Goal: Find specific page/section: Find specific page/section

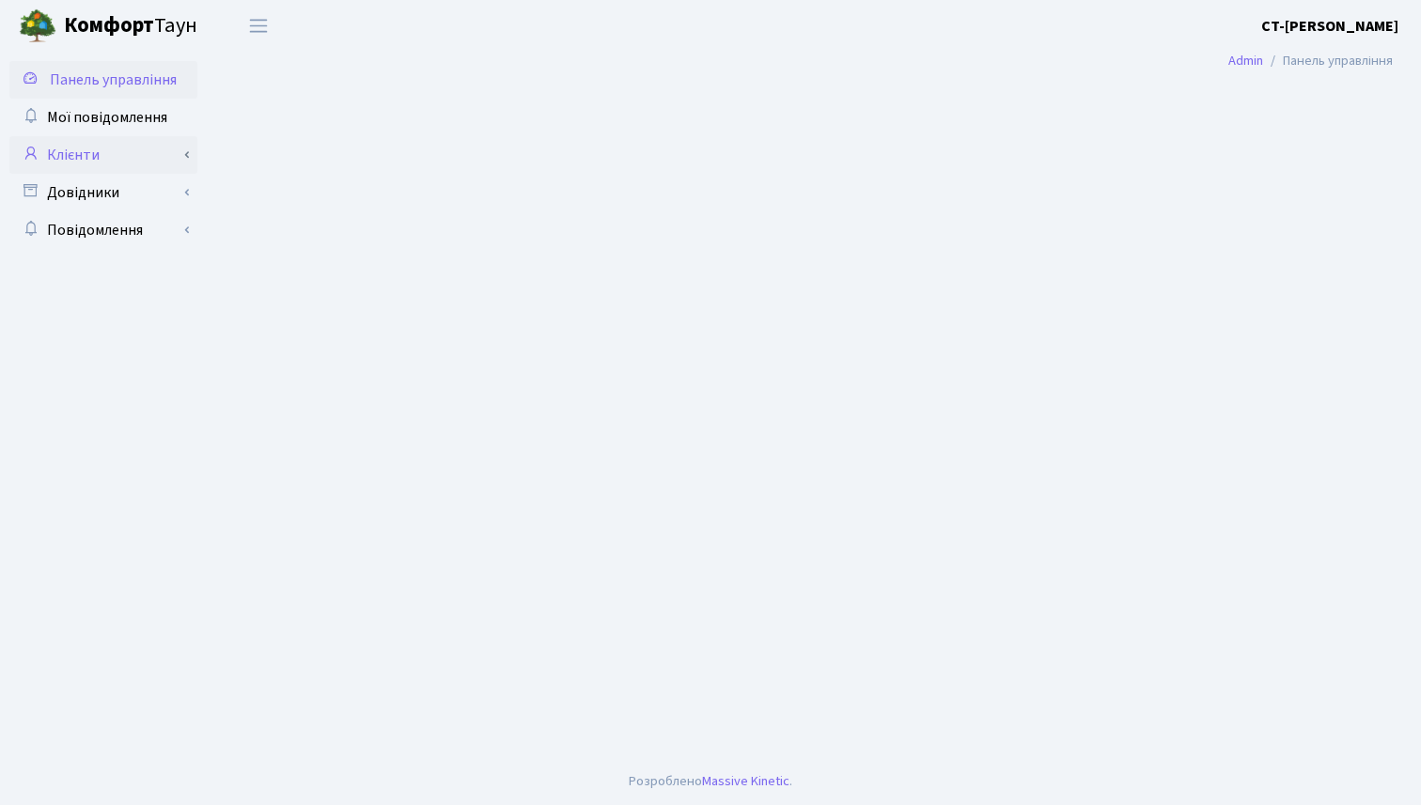
click at [174, 153] on link "Клієнти" at bounding box center [103, 155] width 188 height 38
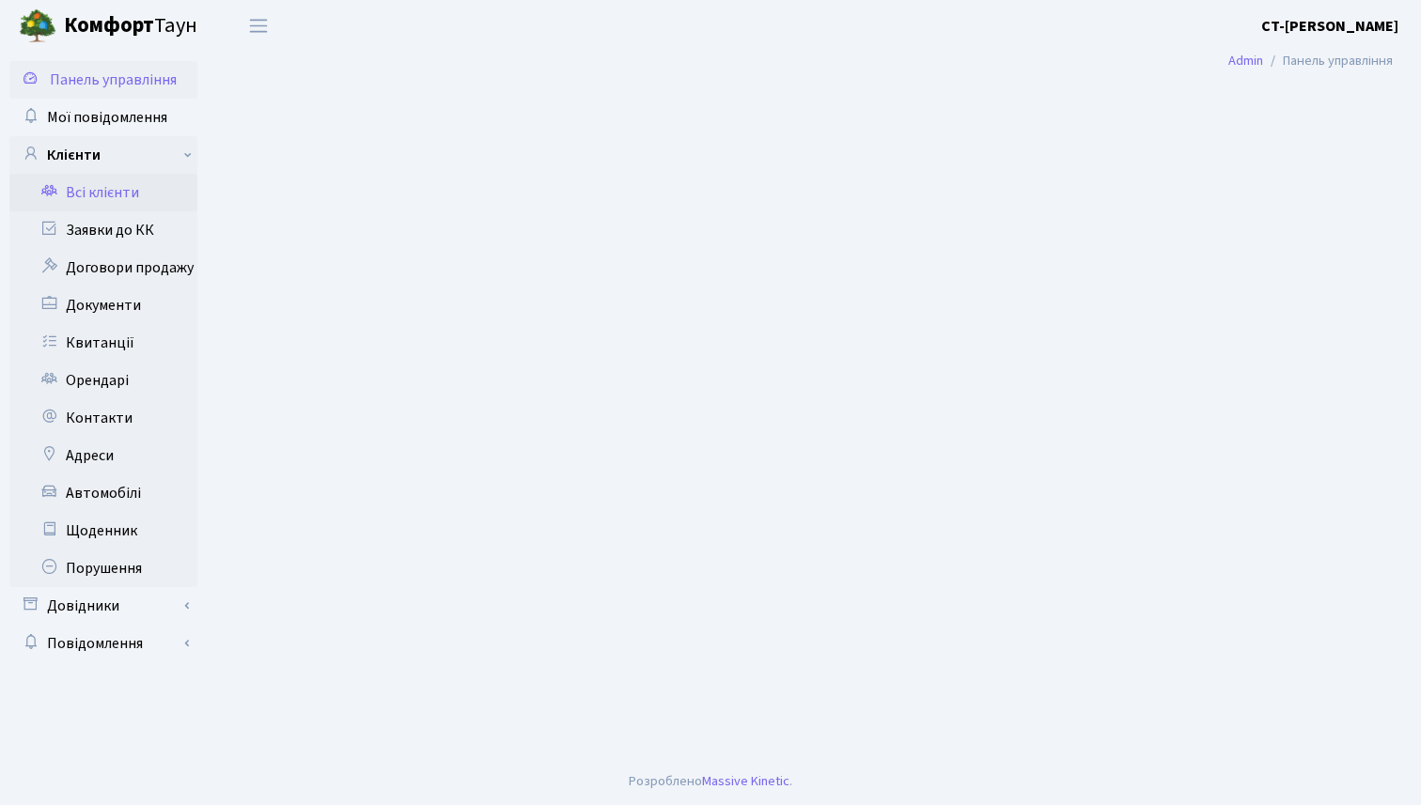
click at [148, 199] on link "Всі клієнти" at bounding box center [103, 193] width 188 height 38
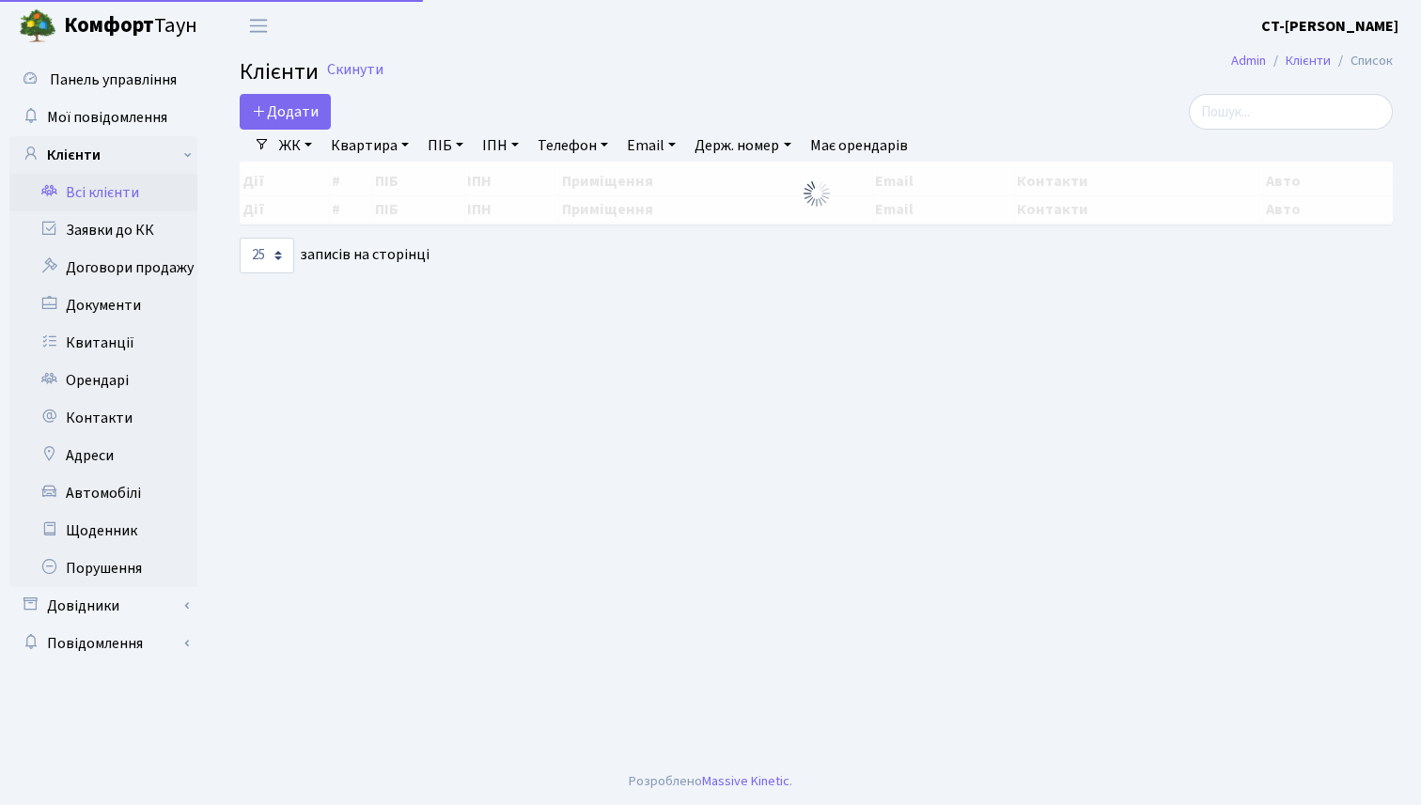
select select "25"
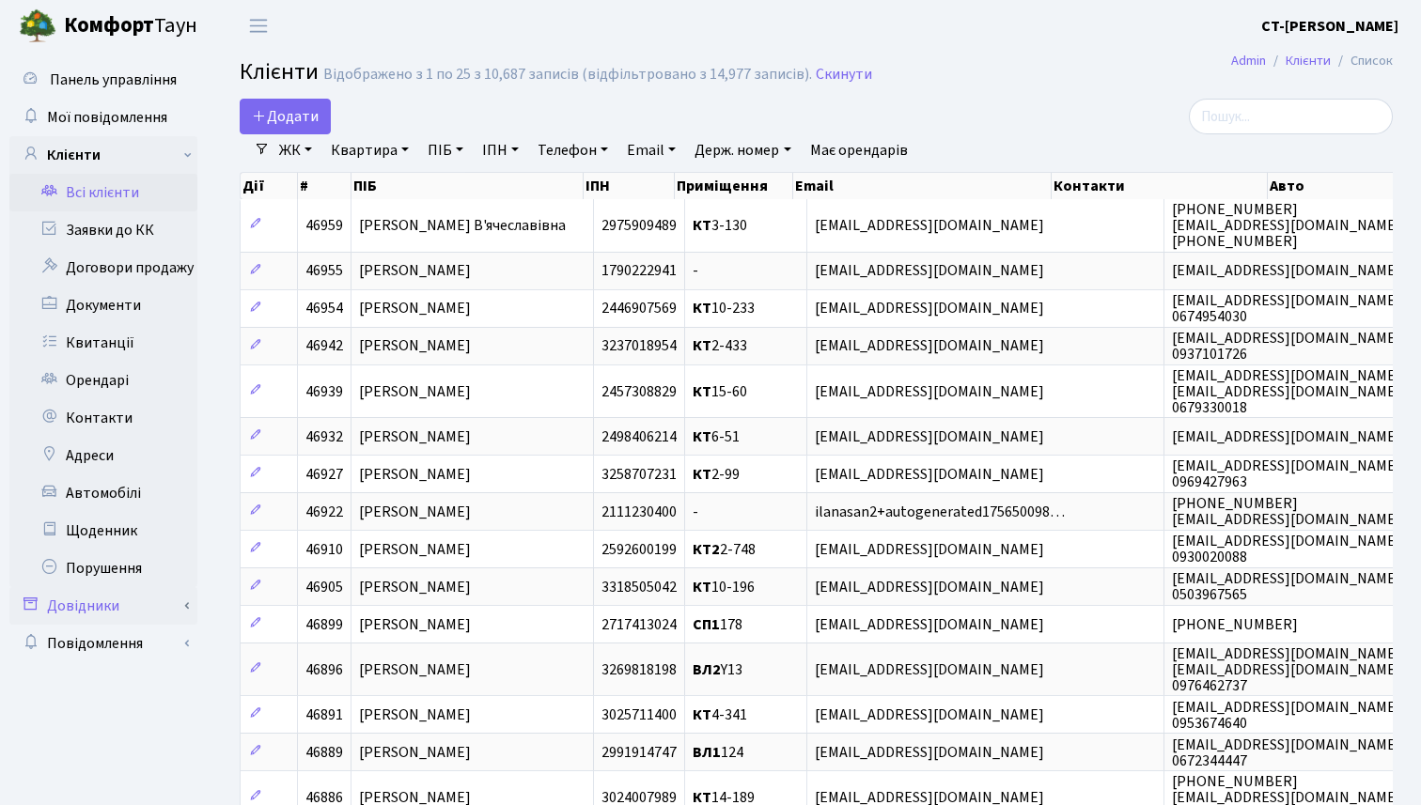
click at [181, 606] on link "Довідники" at bounding box center [103, 606] width 188 height 38
click at [142, 644] on link "Приміщення" at bounding box center [110, 644] width 176 height 38
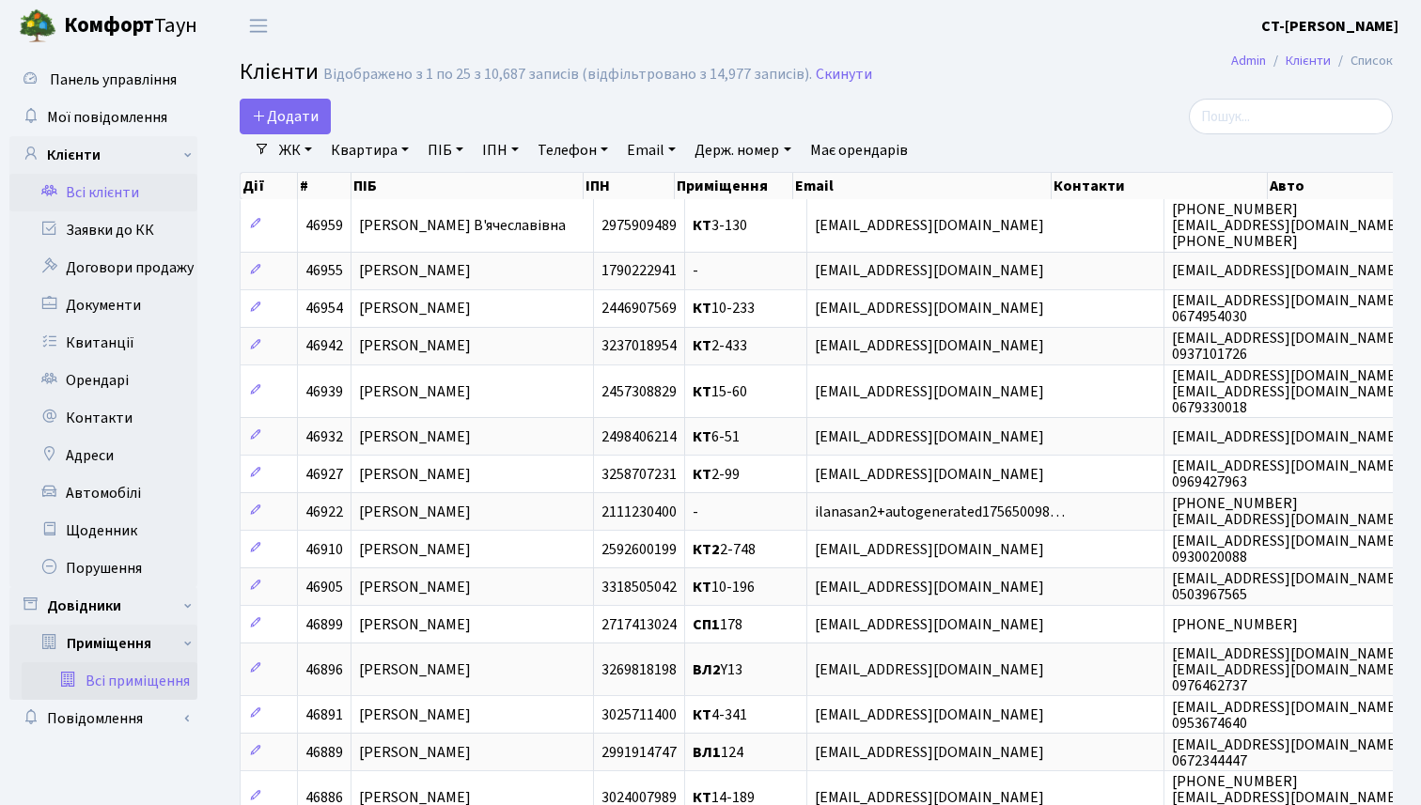
click at [143, 675] on link "Всі приміщення" at bounding box center [110, 681] width 176 height 38
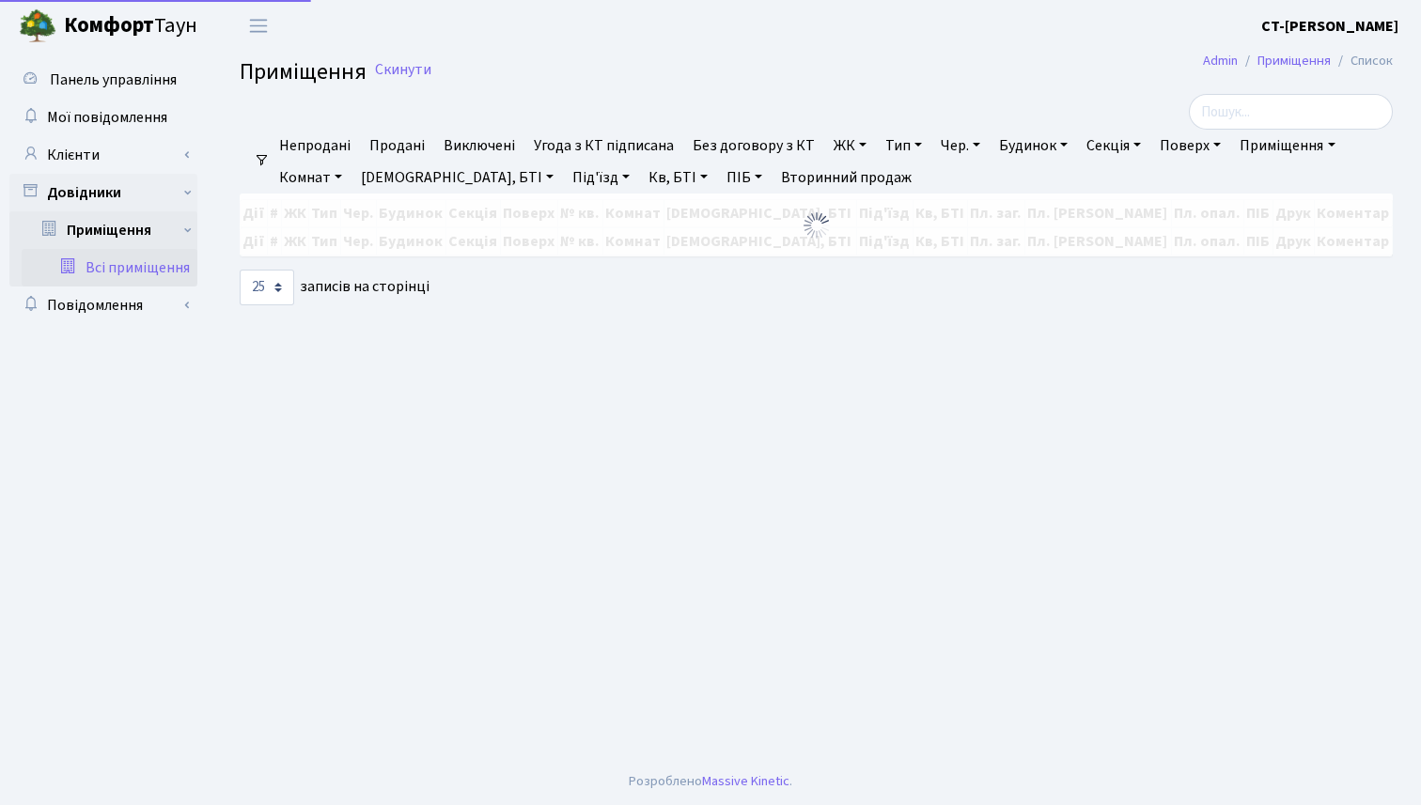
select select "25"
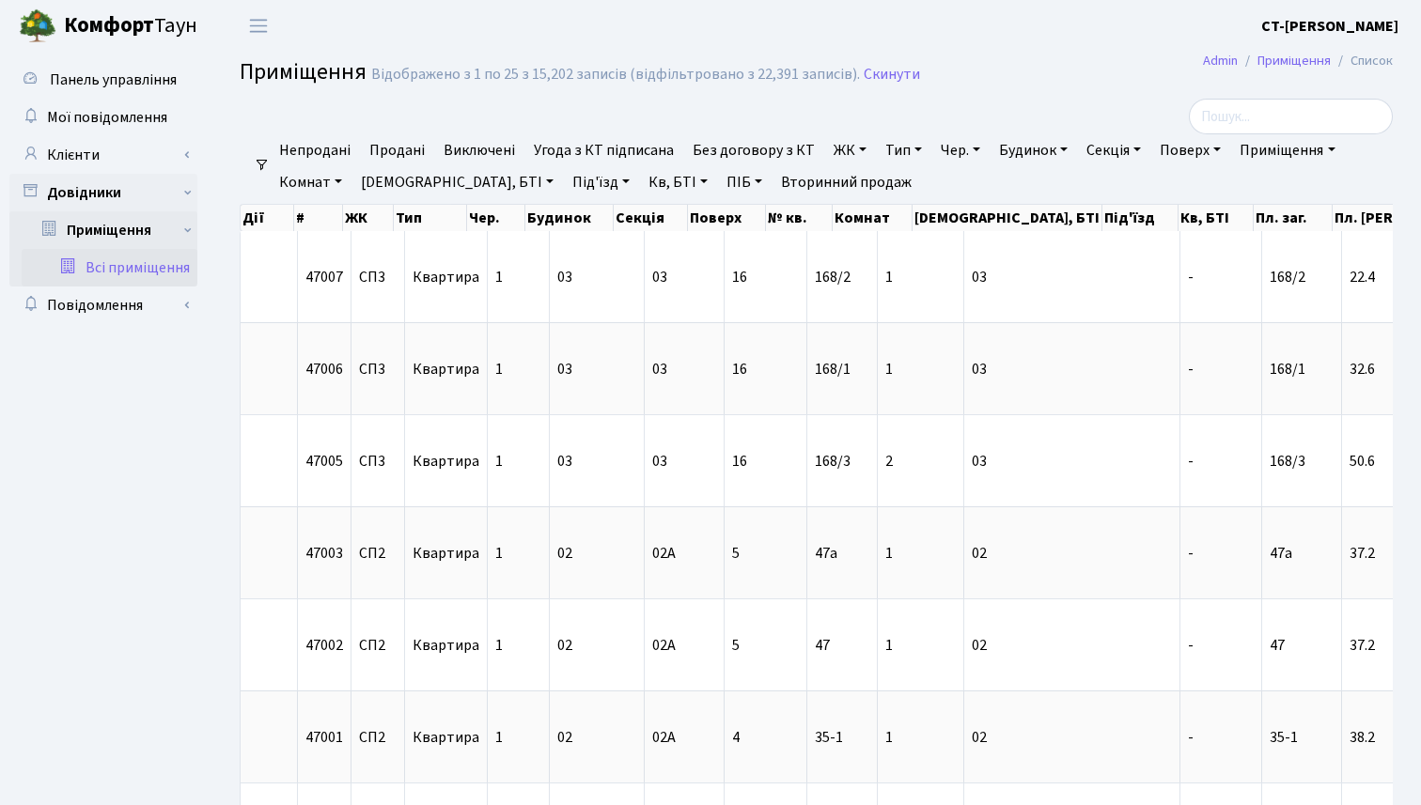
click at [719, 181] on link "ПІБ" at bounding box center [744, 182] width 51 height 32
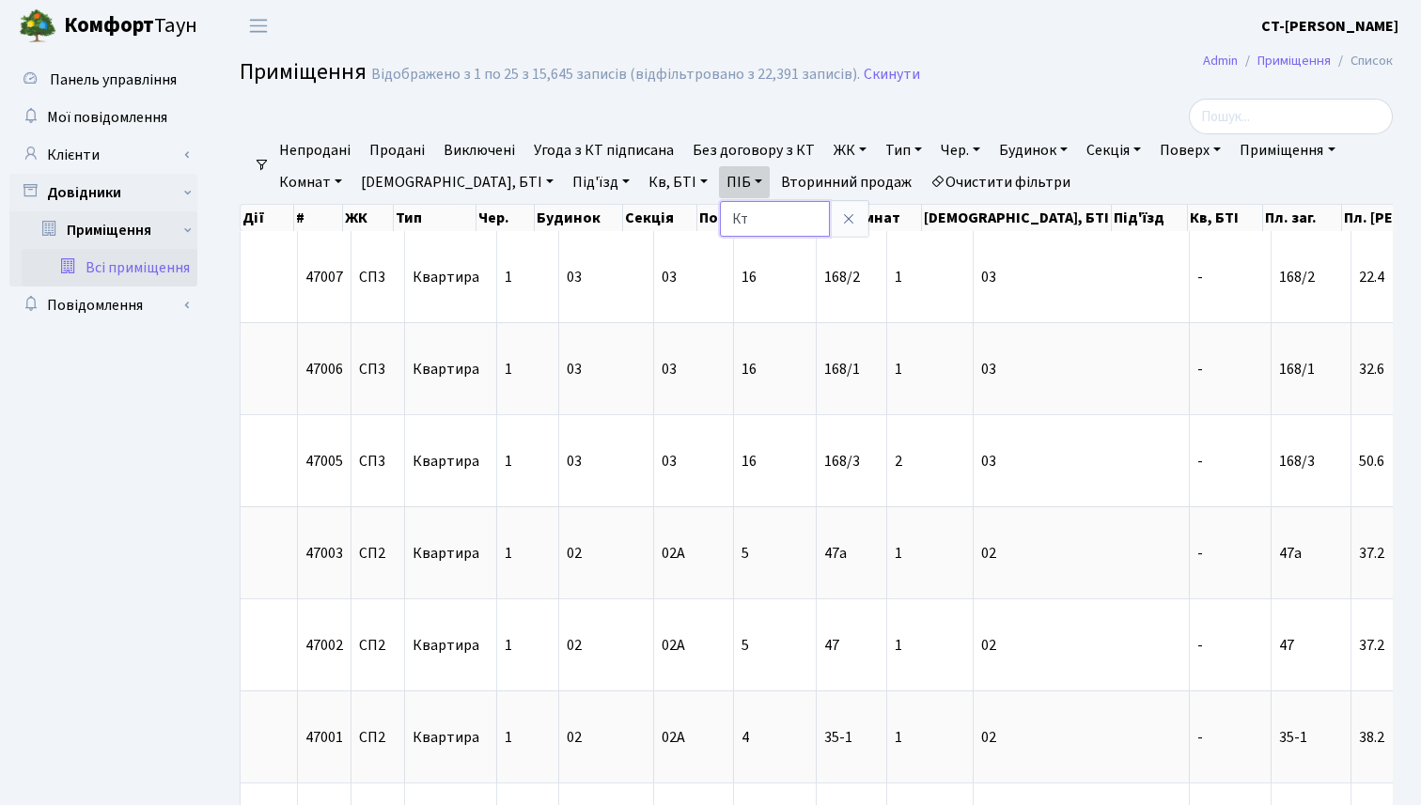
click at [720, 221] on input "Кт" at bounding box center [775, 219] width 110 height 36
click at [1004, 73] on h2 "Приміщення Відображено з 1 по 25 з 15,645 записів (відфільтровано з 22,391 запи…" at bounding box center [816, 75] width 1153 height 32
click at [719, 180] on link "ПІБ" at bounding box center [744, 182] width 51 height 32
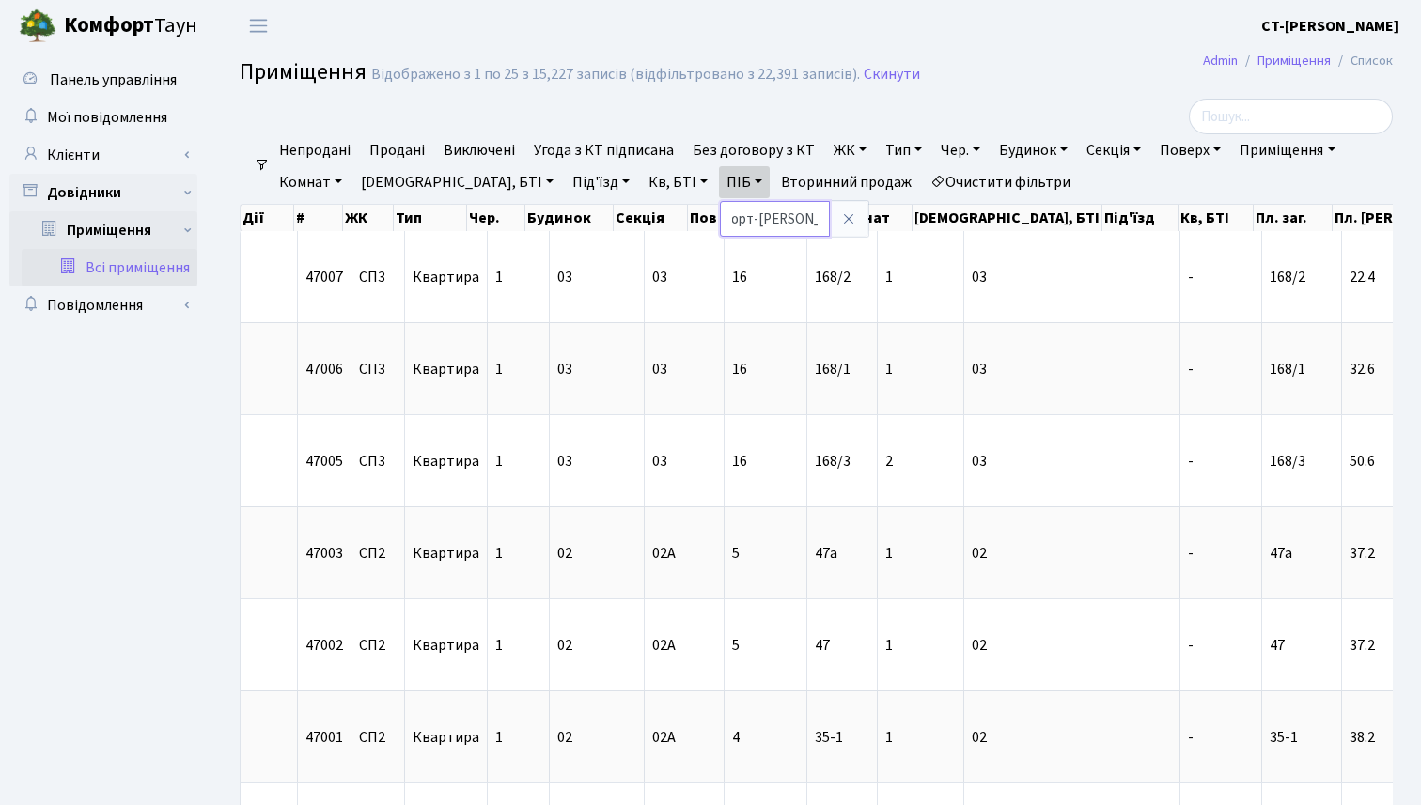
scroll to position [0, 77]
type input "ТОВ "Комфорт-[PERSON_NAME]""
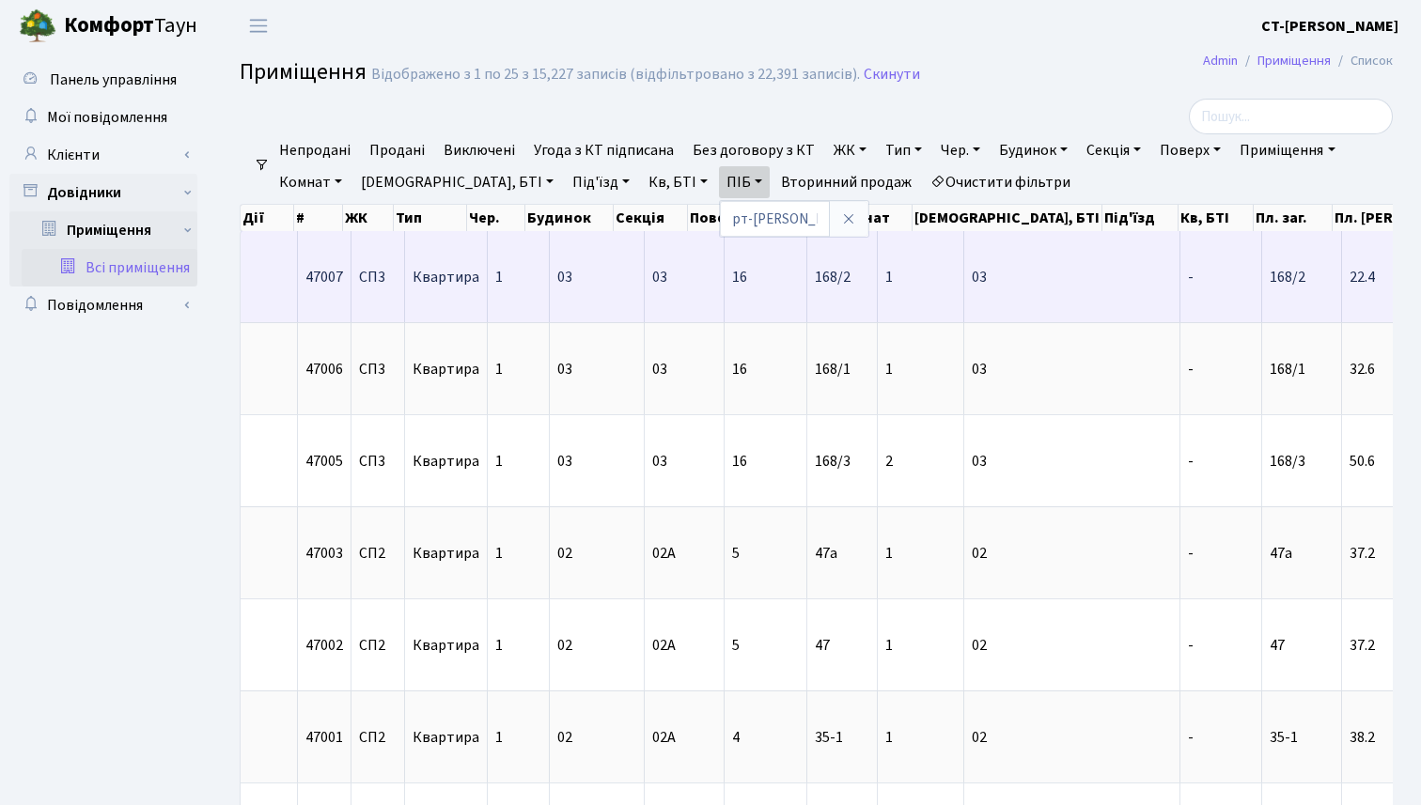
click at [571, 303] on td "03" at bounding box center [597, 276] width 95 height 91
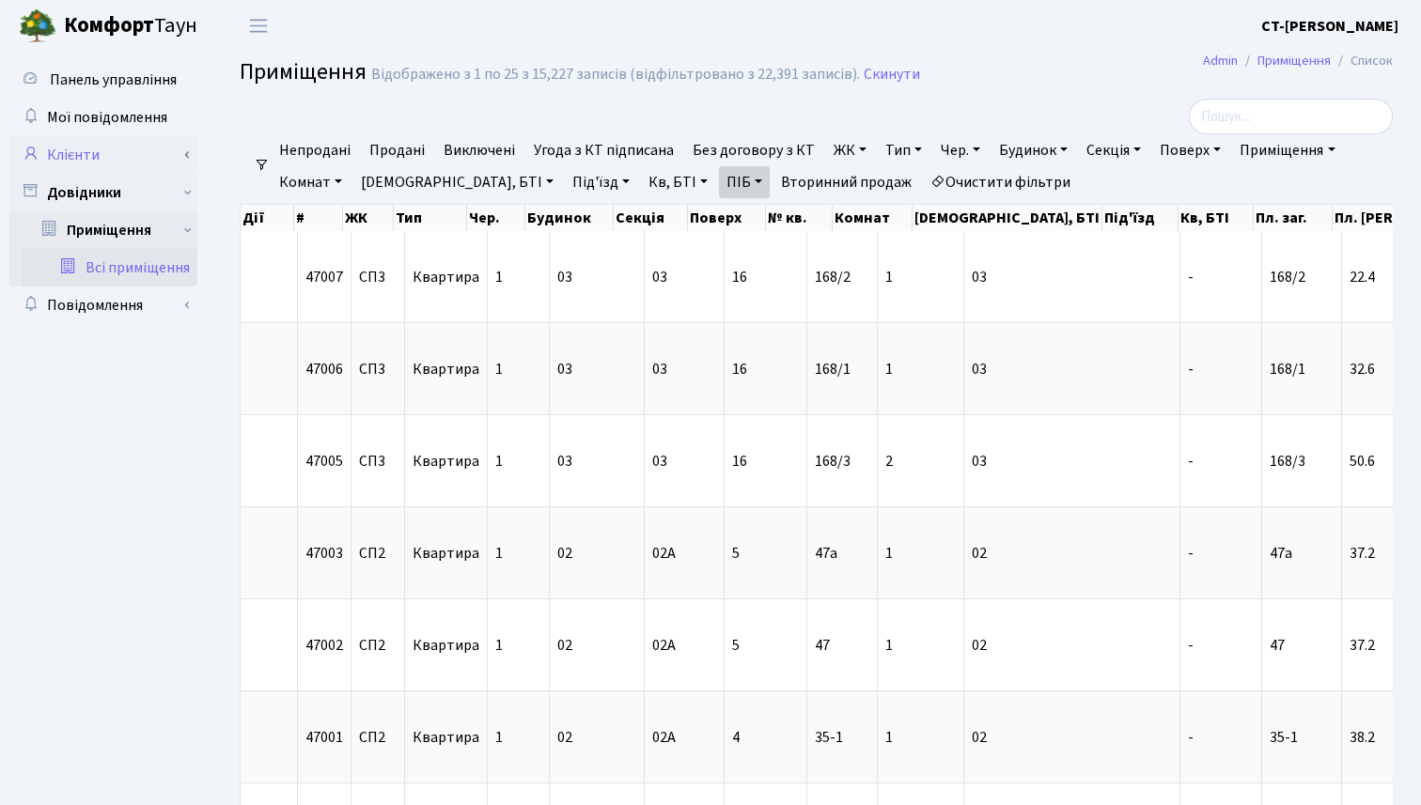
click at [180, 151] on link "Клієнти" at bounding box center [103, 155] width 188 height 38
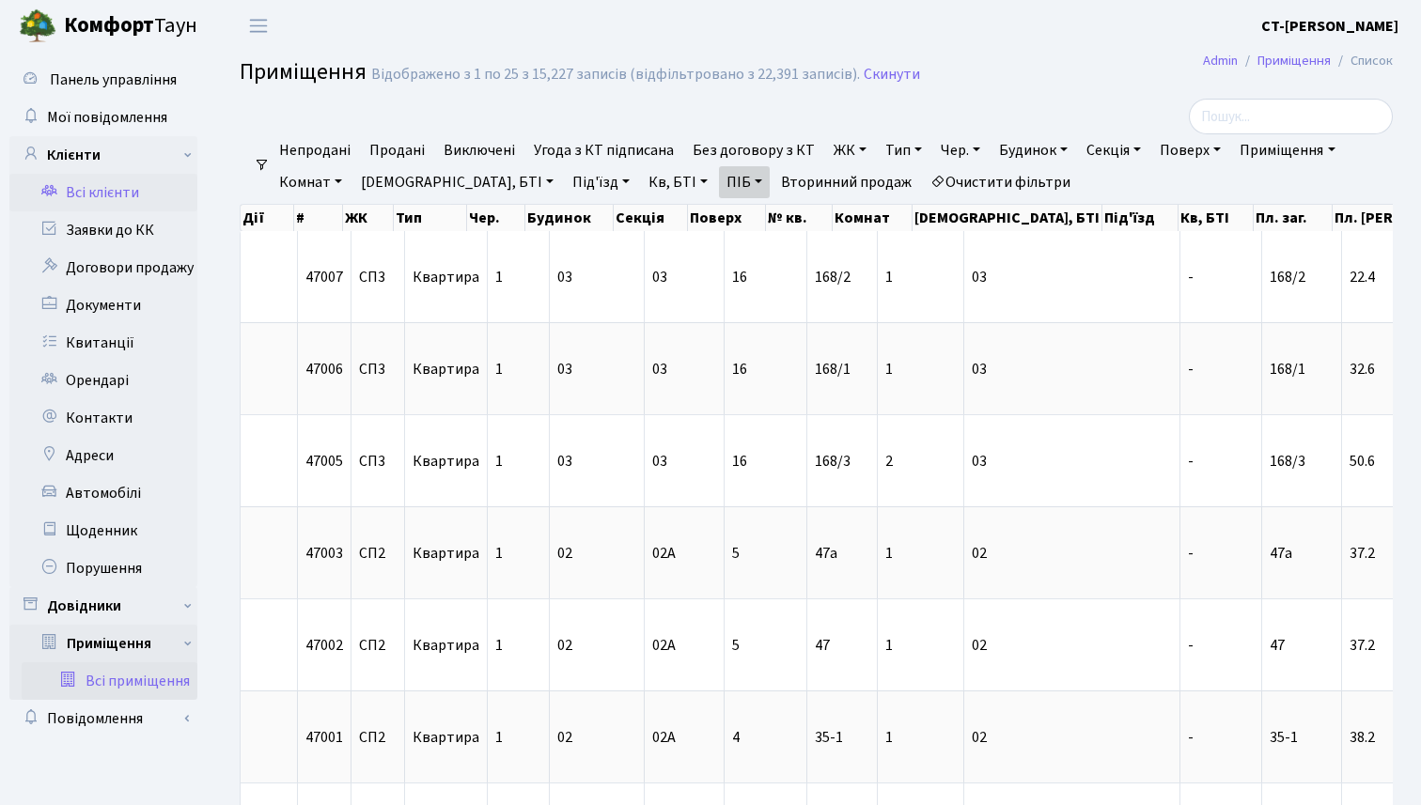
click at [104, 194] on link "Всі клієнти" at bounding box center [103, 193] width 188 height 38
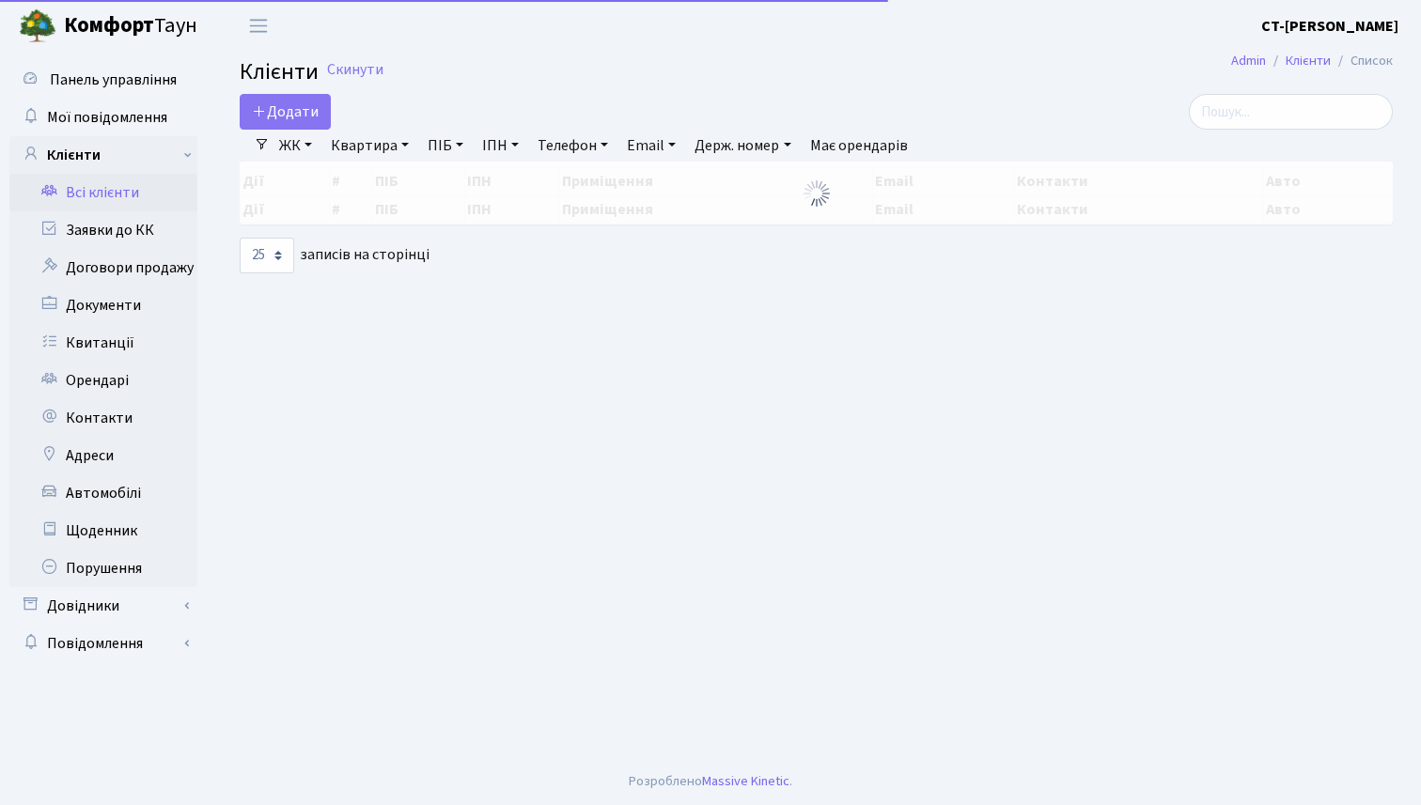
select select "25"
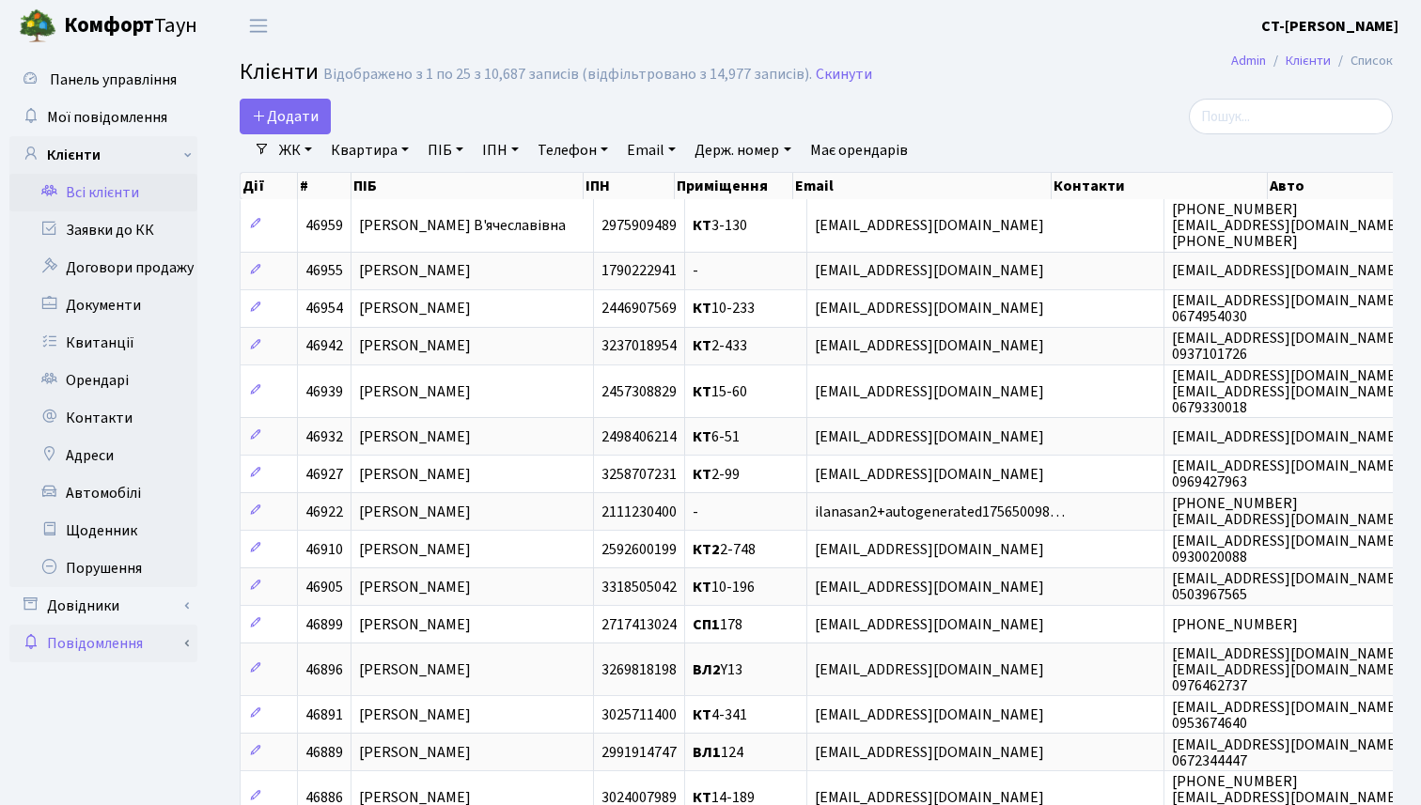
click at [130, 648] on link "Повідомлення" at bounding box center [103, 644] width 188 height 38
click at [144, 606] on link "Довідники" at bounding box center [103, 606] width 188 height 38
click at [142, 648] on link "Приміщення" at bounding box center [110, 644] width 176 height 38
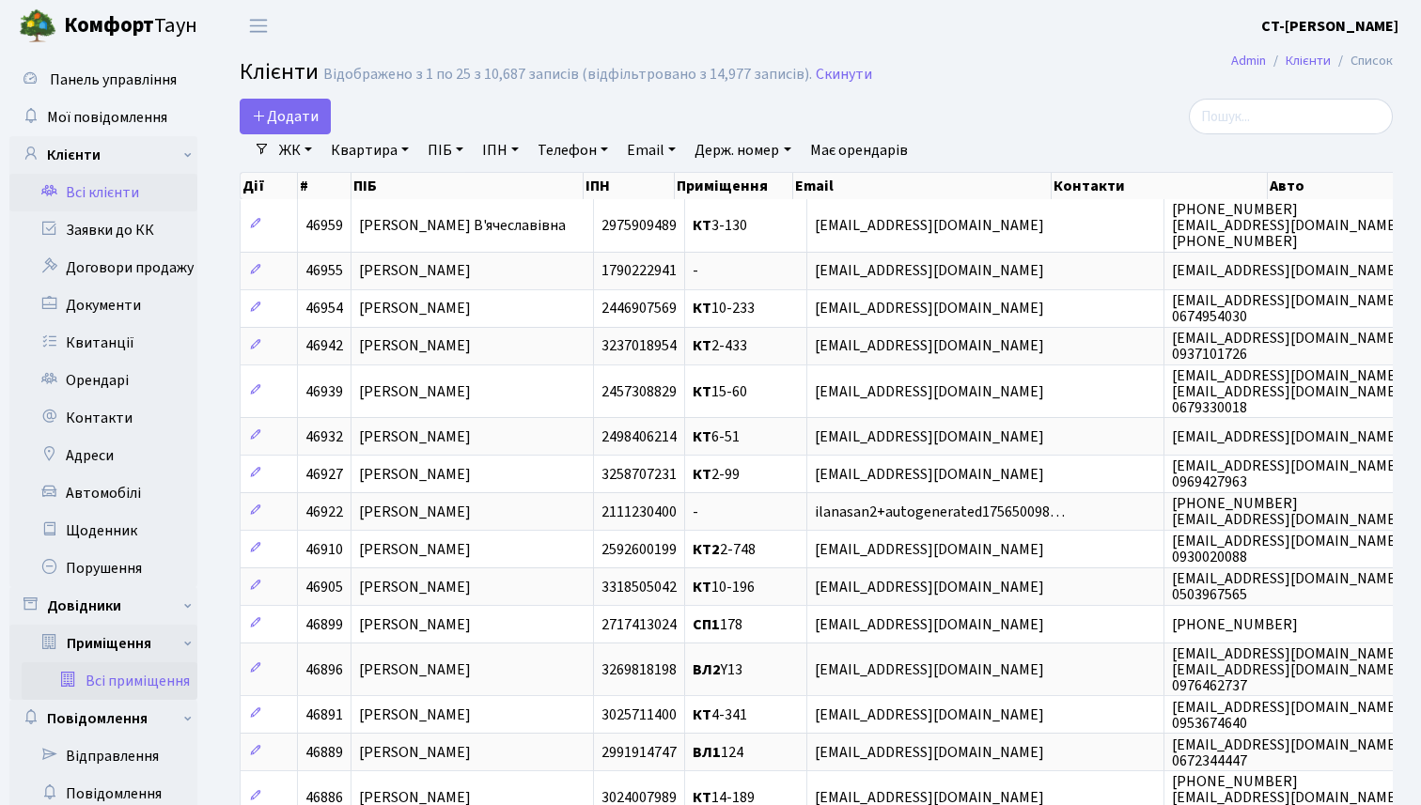
click at [147, 675] on link "Всі приміщення" at bounding box center [110, 681] width 176 height 38
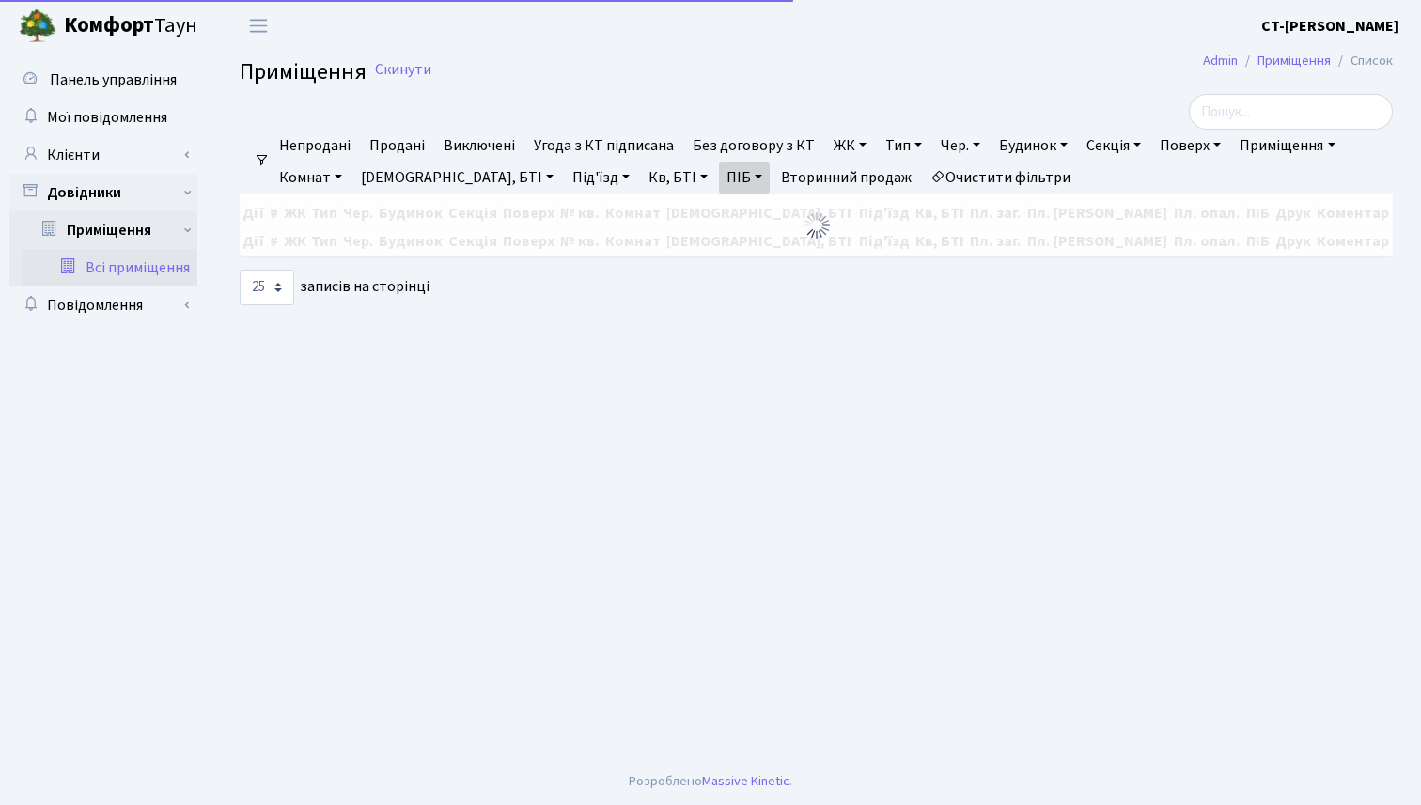
select select "25"
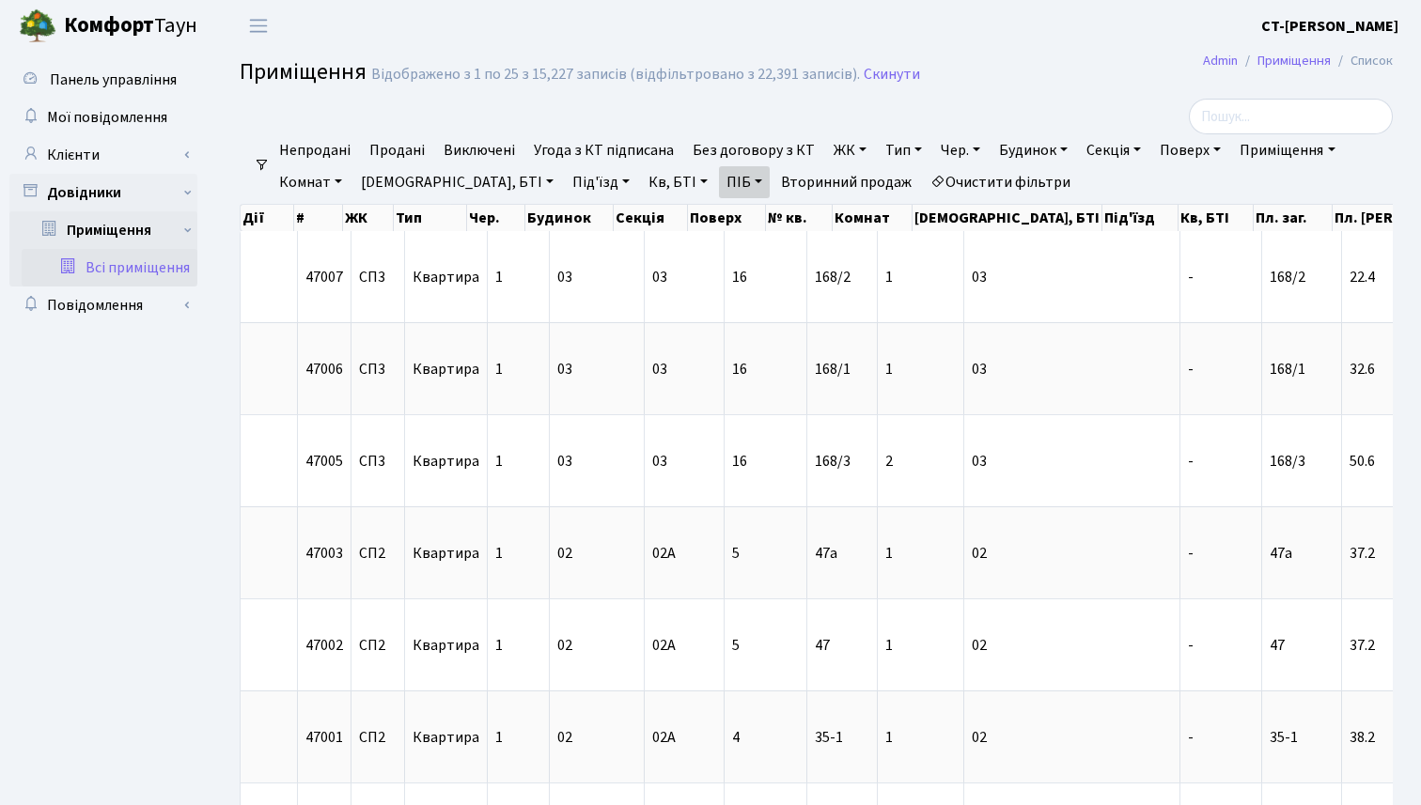
click at [719, 181] on link "ПІБ" at bounding box center [744, 182] width 51 height 32
click at [841, 222] on icon at bounding box center [848, 218] width 15 height 15
click at [1274, 121] on input "search" at bounding box center [1290, 117] width 204 height 36
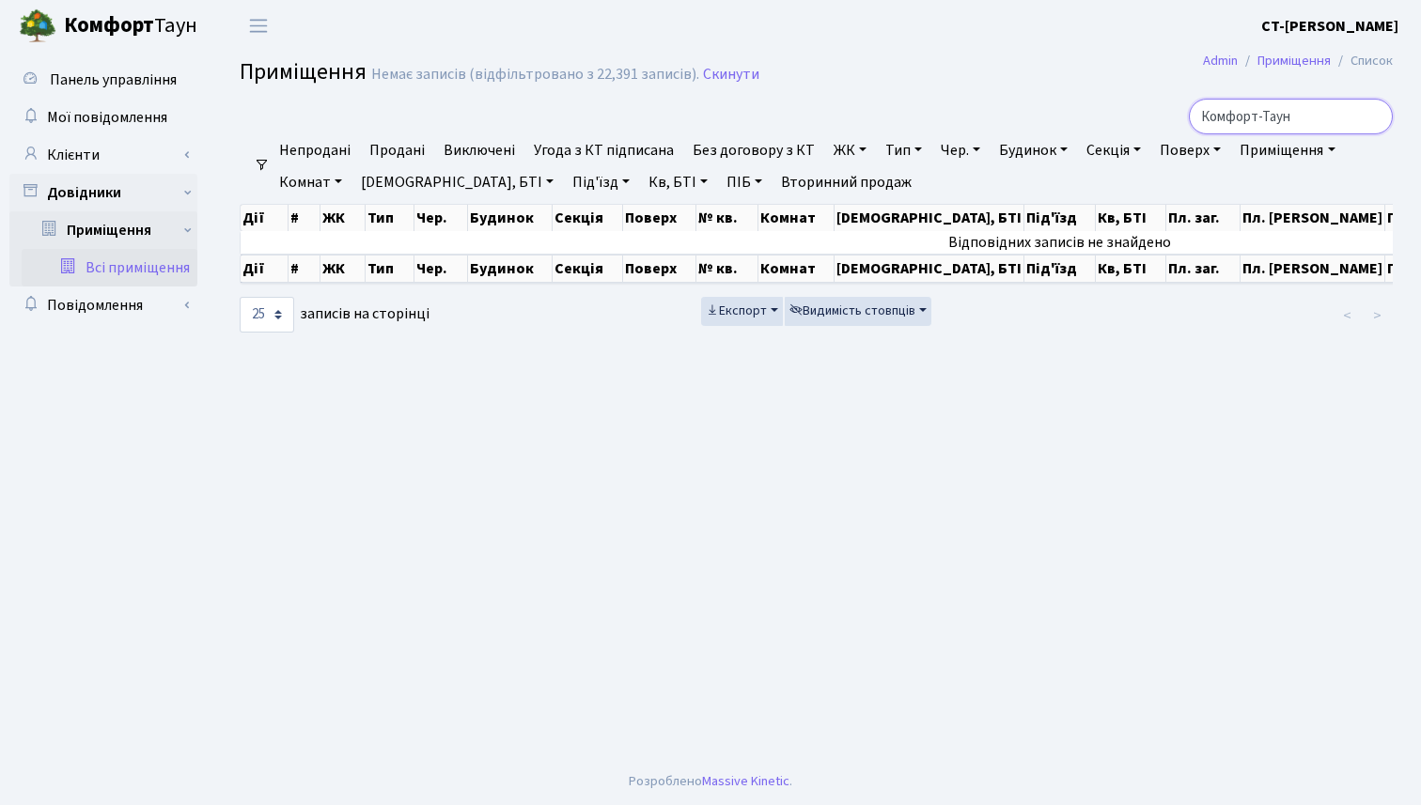
type input "Комфорт-Таун"
click at [1342, 119] on input "Комфорт-Таун" at bounding box center [1290, 117] width 204 height 36
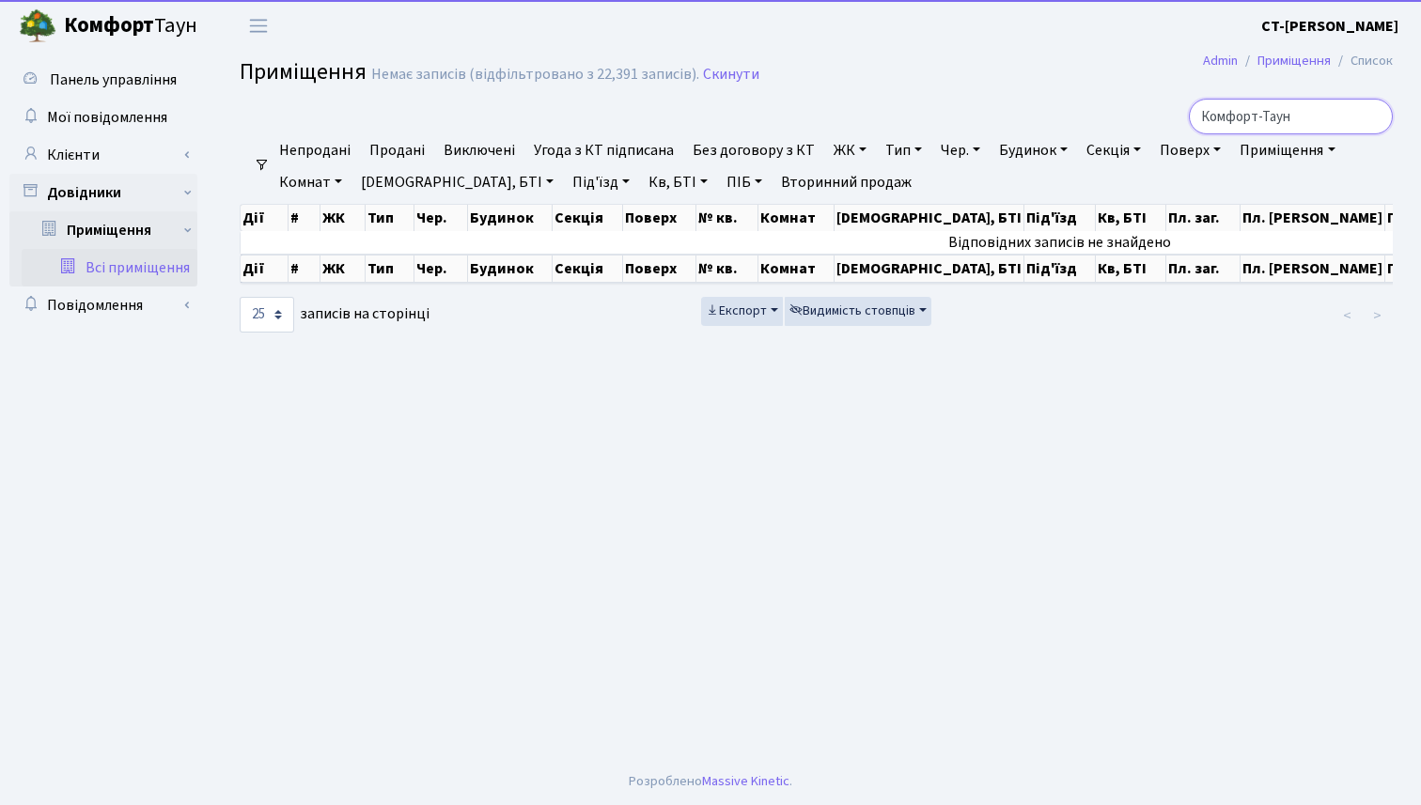
click at [1375, 119] on input "Комфорт-Таун" at bounding box center [1290, 117] width 204 height 36
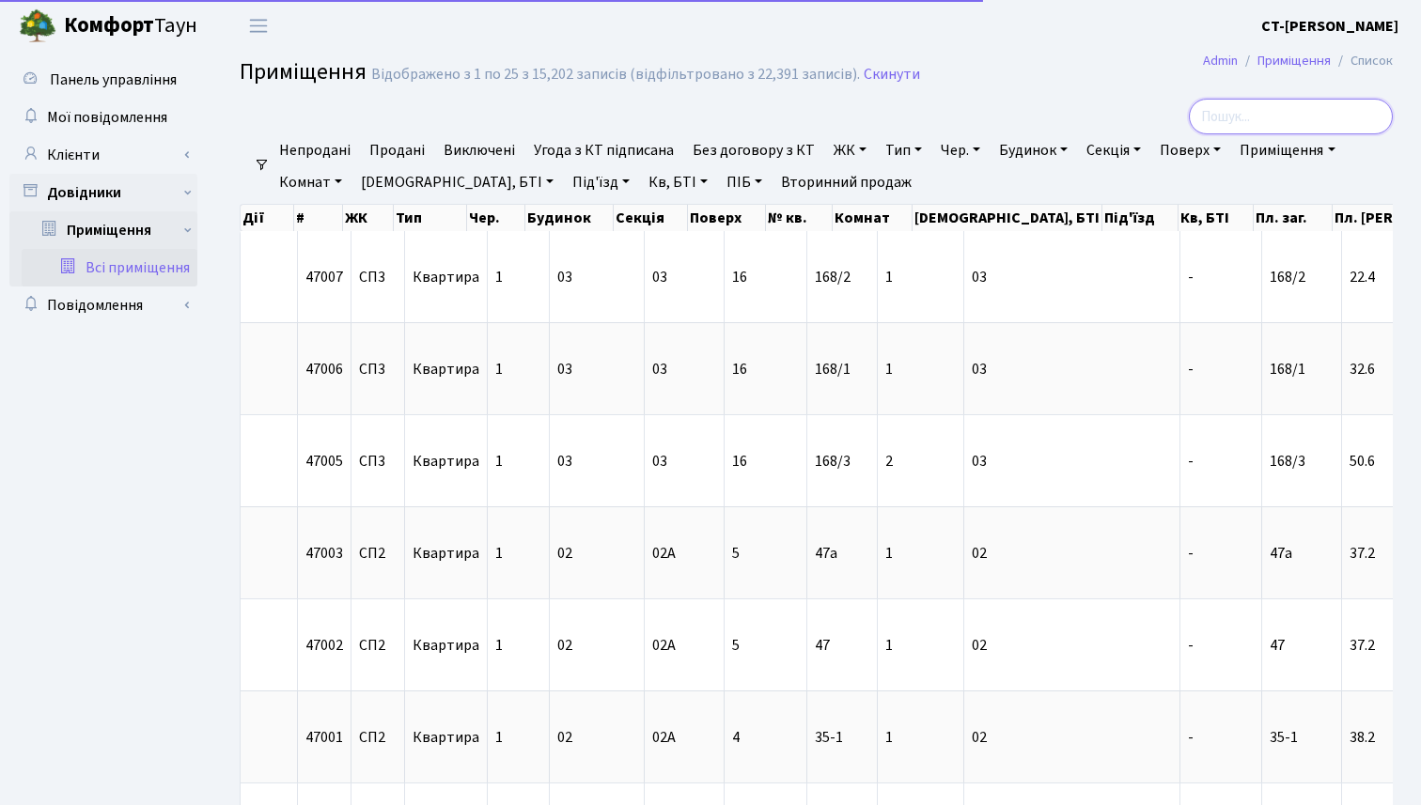
paste input "ТОВ "Комфорт-[PERSON_NAME]""
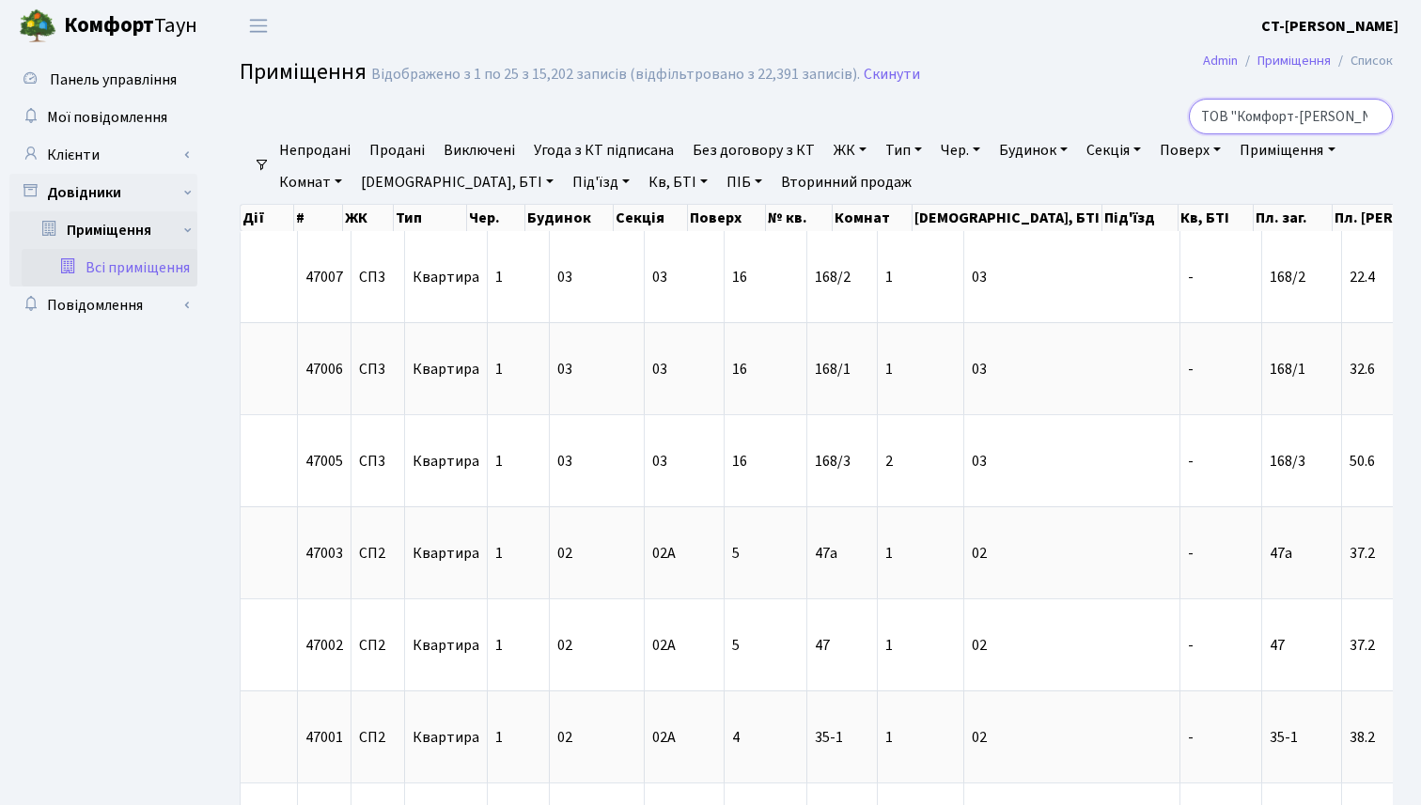
scroll to position [0, 42]
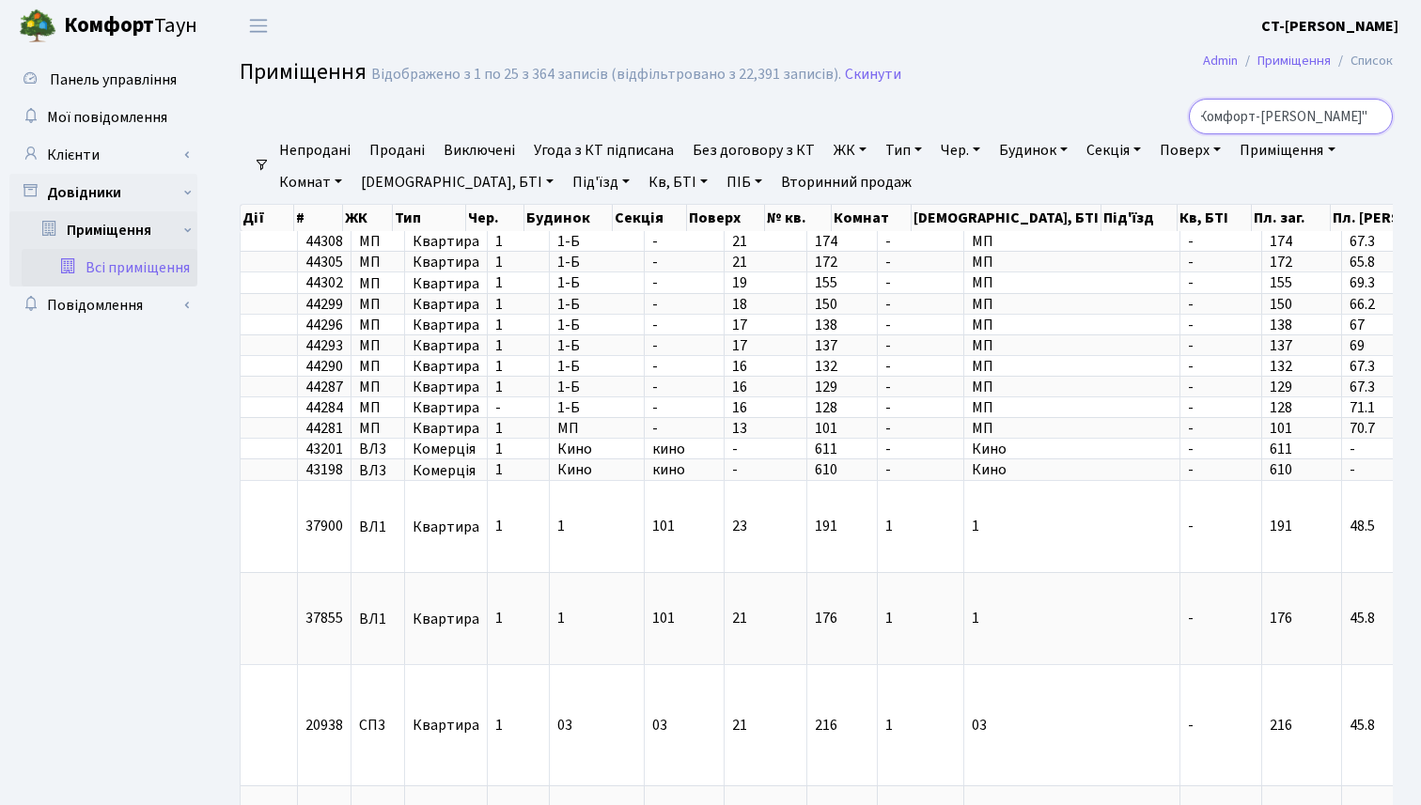
type input "ТОВ "Комфорт-[PERSON_NAME]""
click at [530, 89] on h2 "Приміщення Відображено з 1 по 25 з 364 записів (відфільтровано з 22,391 записів…" at bounding box center [816, 75] width 1153 height 32
click at [102, 156] on link "Клієнти" at bounding box center [103, 155] width 188 height 38
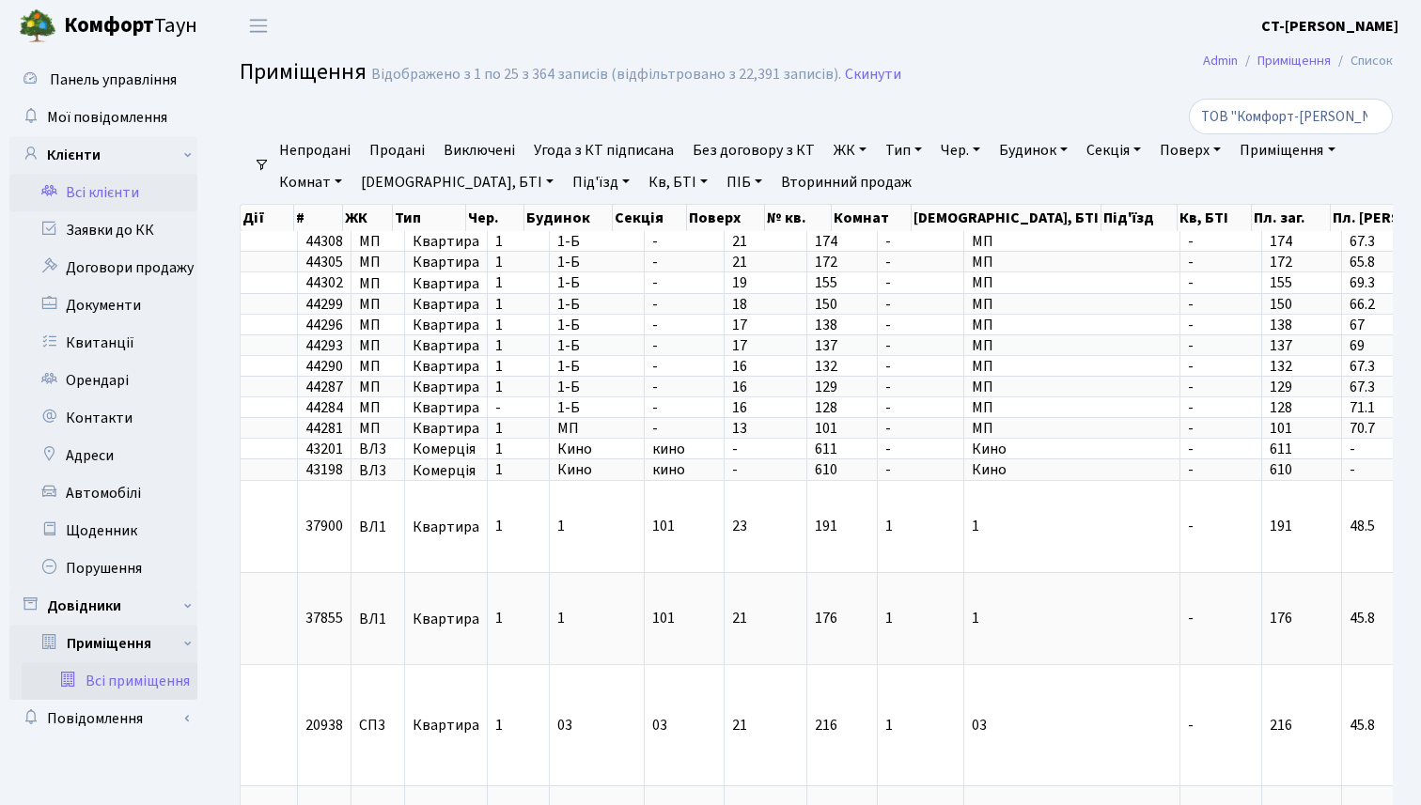
click at [112, 197] on link "Всі клієнти" at bounding box center [103, 193] width 188 height 38
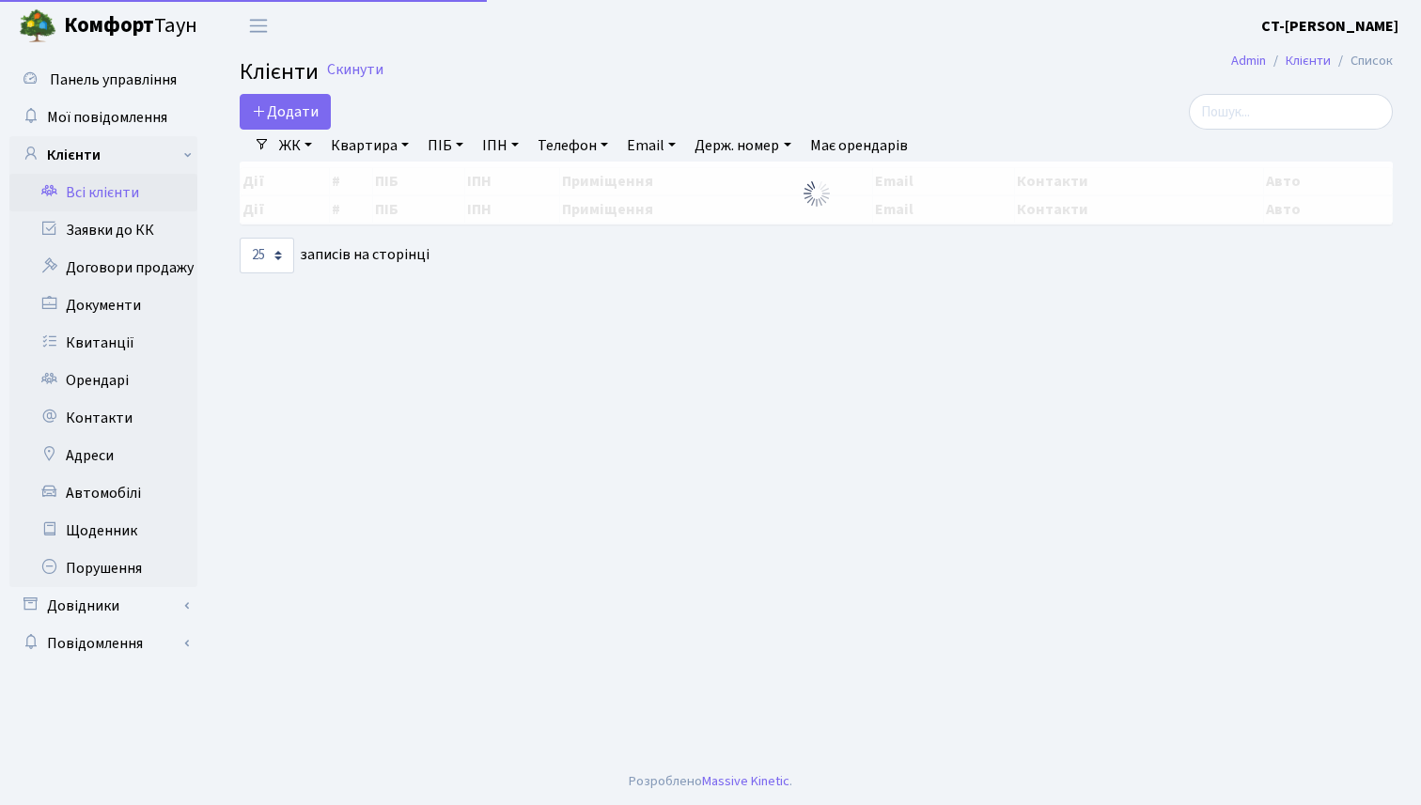
select select "25"
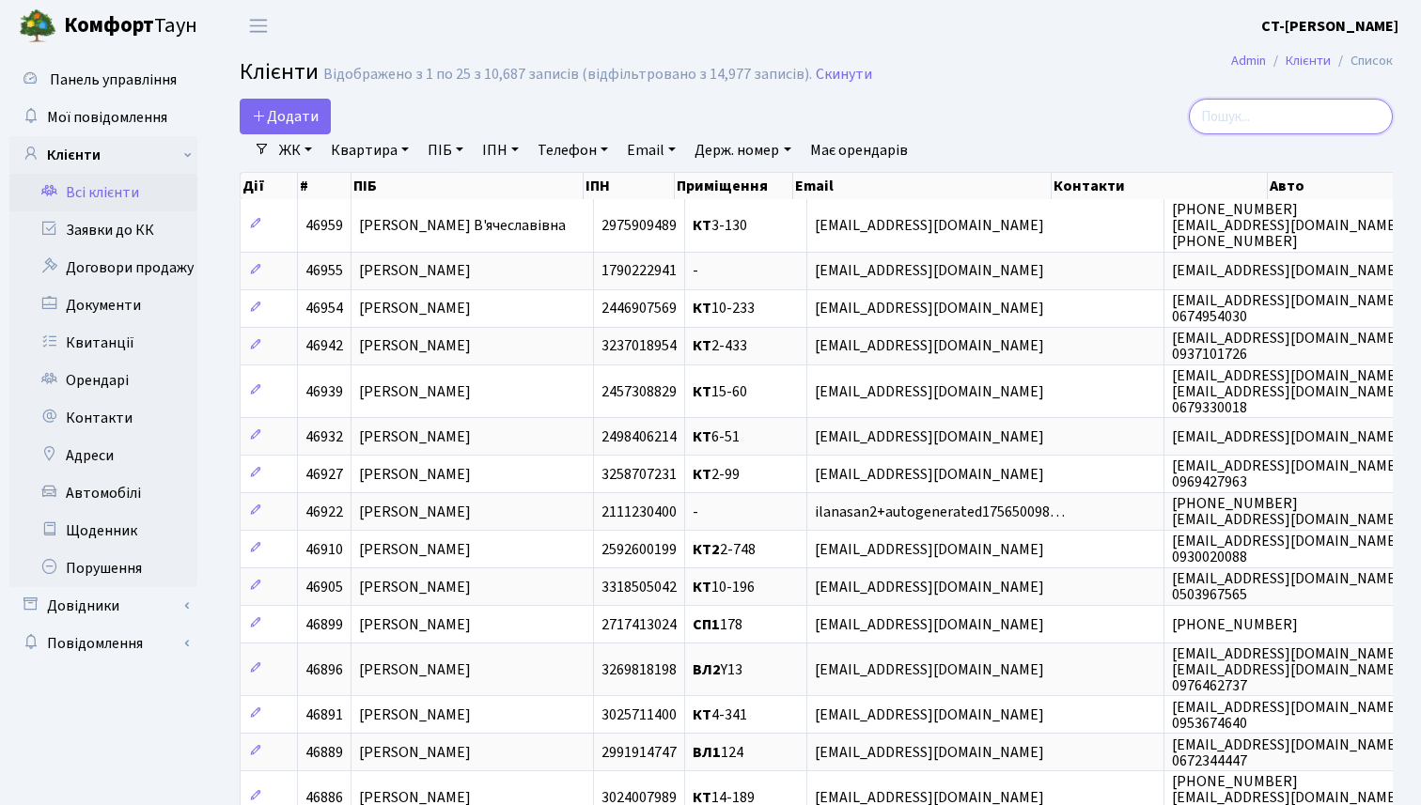
click at [1326, 110] on input "search" at bounding box center [1290, 117] width 204 height 36
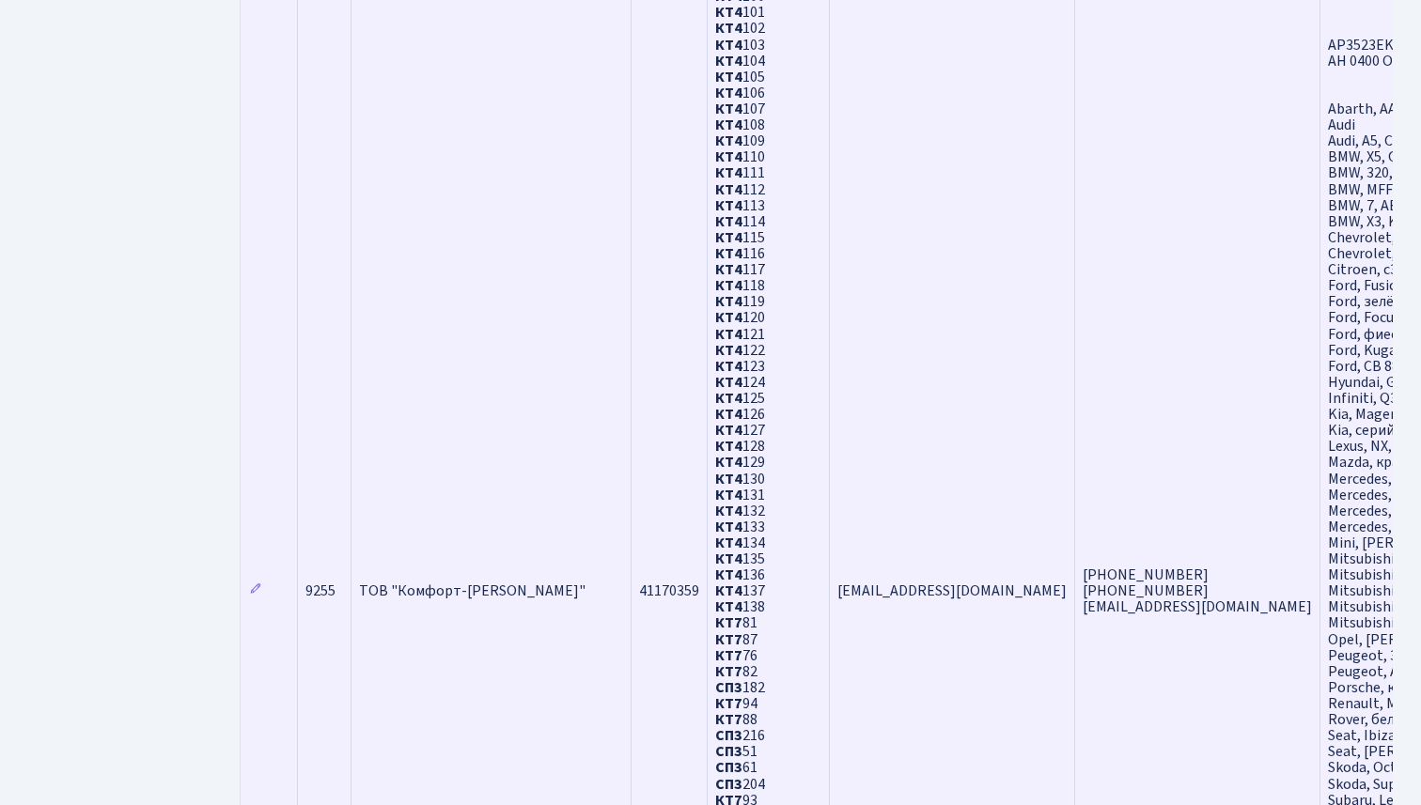
type input "комфорт"
click at [469, 587] on span "ТОВ "Комфорт-[PERSON_NAME]"" at bounding box center [472, 591] width 226 height 21
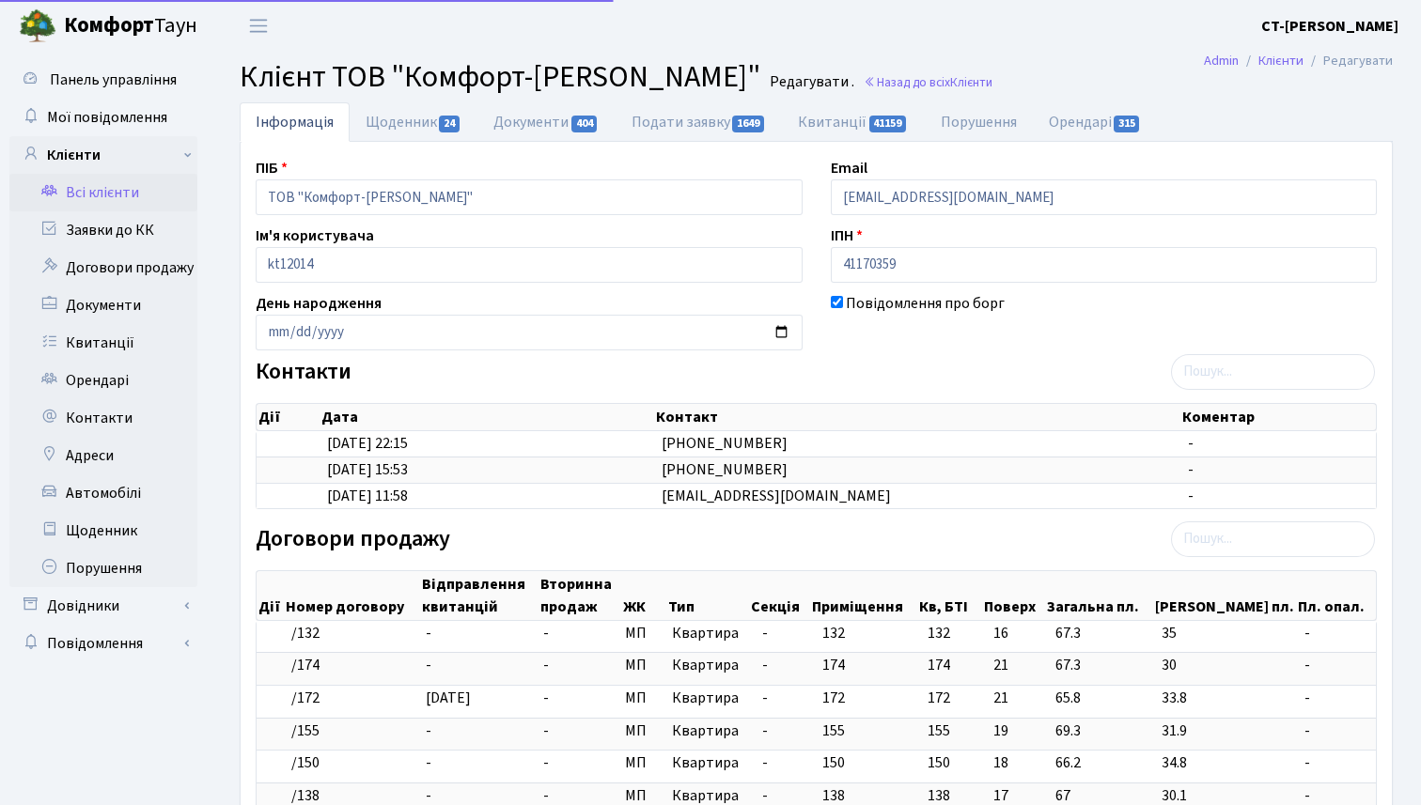
select select "25"
click at [1097, 126] on link "Орендарі 315" at bounding box center [1094, 121] width 125 height 39
select select "25"
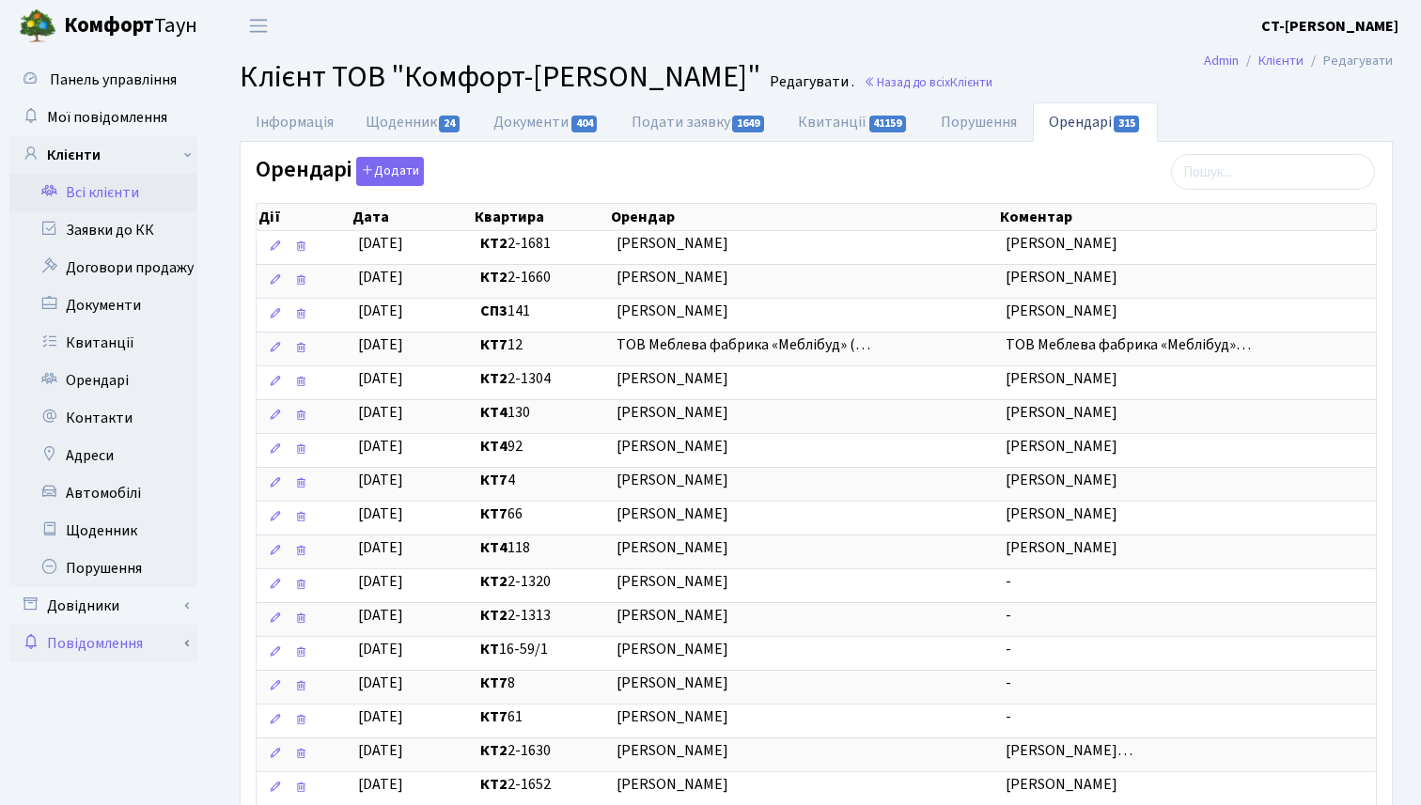
click at [178, 644] on link "Повідомлення" at bounding box center [103, 644] width 188 height 38
click at [188, 611] on link "Довідники" at bounding box center [103, 606] width 188 height 38
click at [125, 652] on link "Приміщення" at bounding box center [110, 644] width 176 height 38
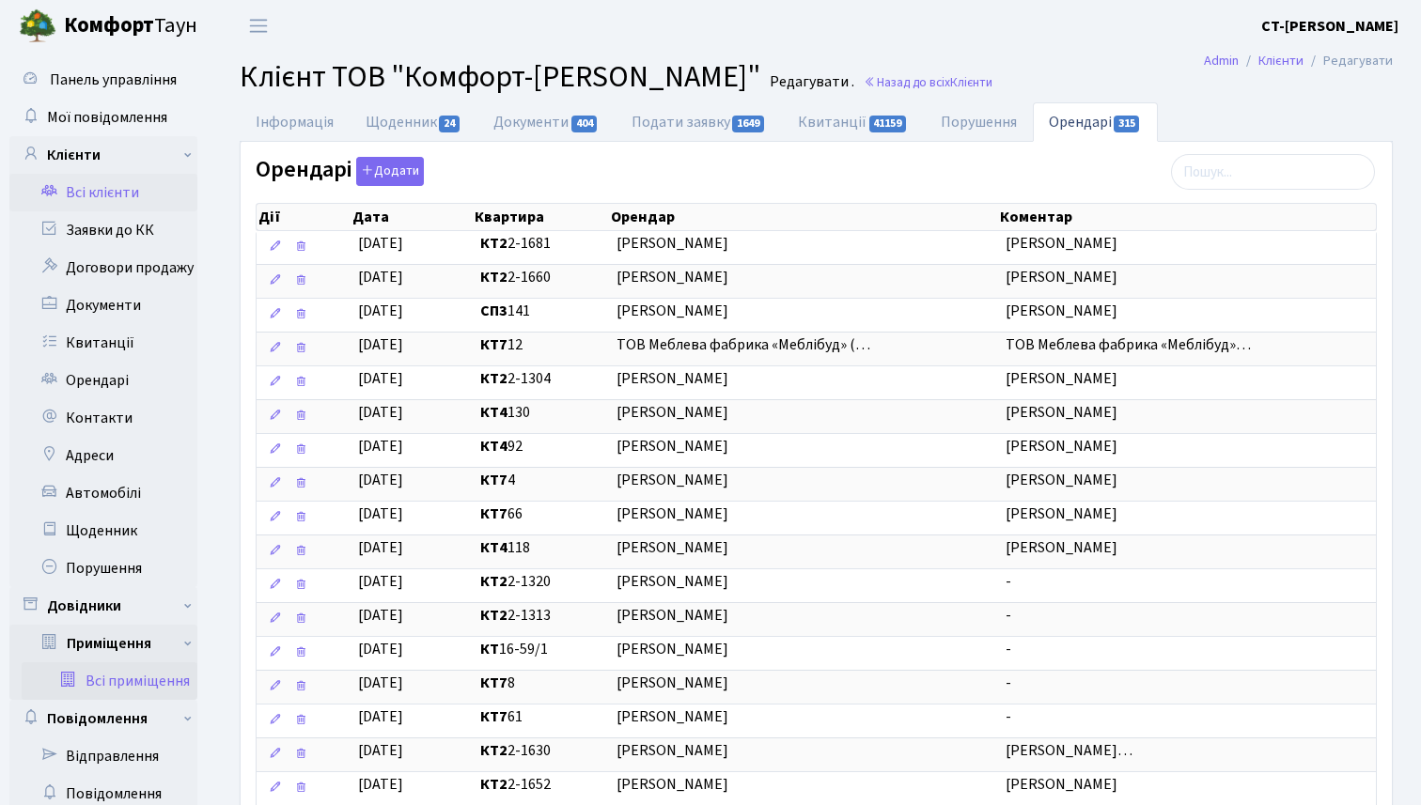
click at [158, 684] on link "Всі приміщення" at bounding box center [110, 681] width 176 height 38
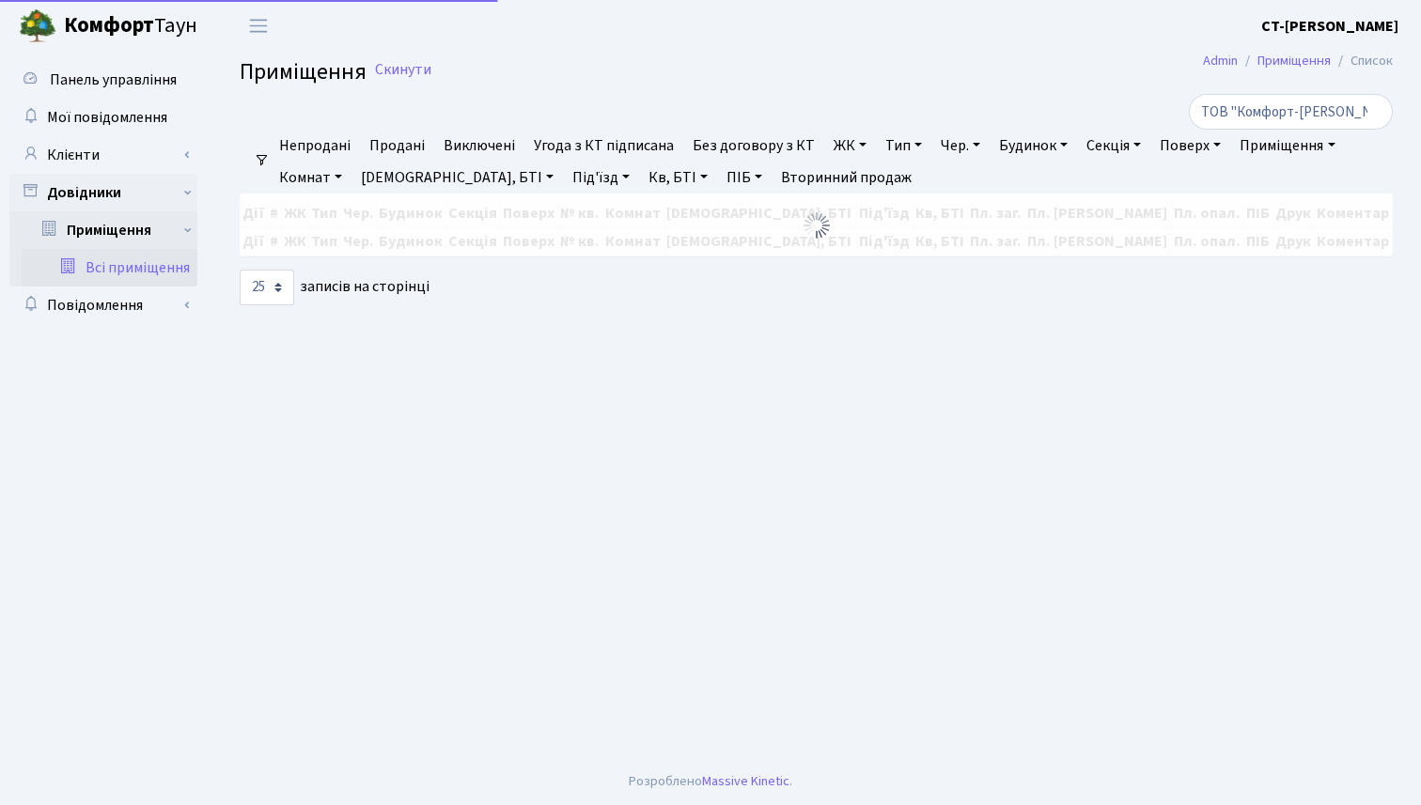
select select "25"
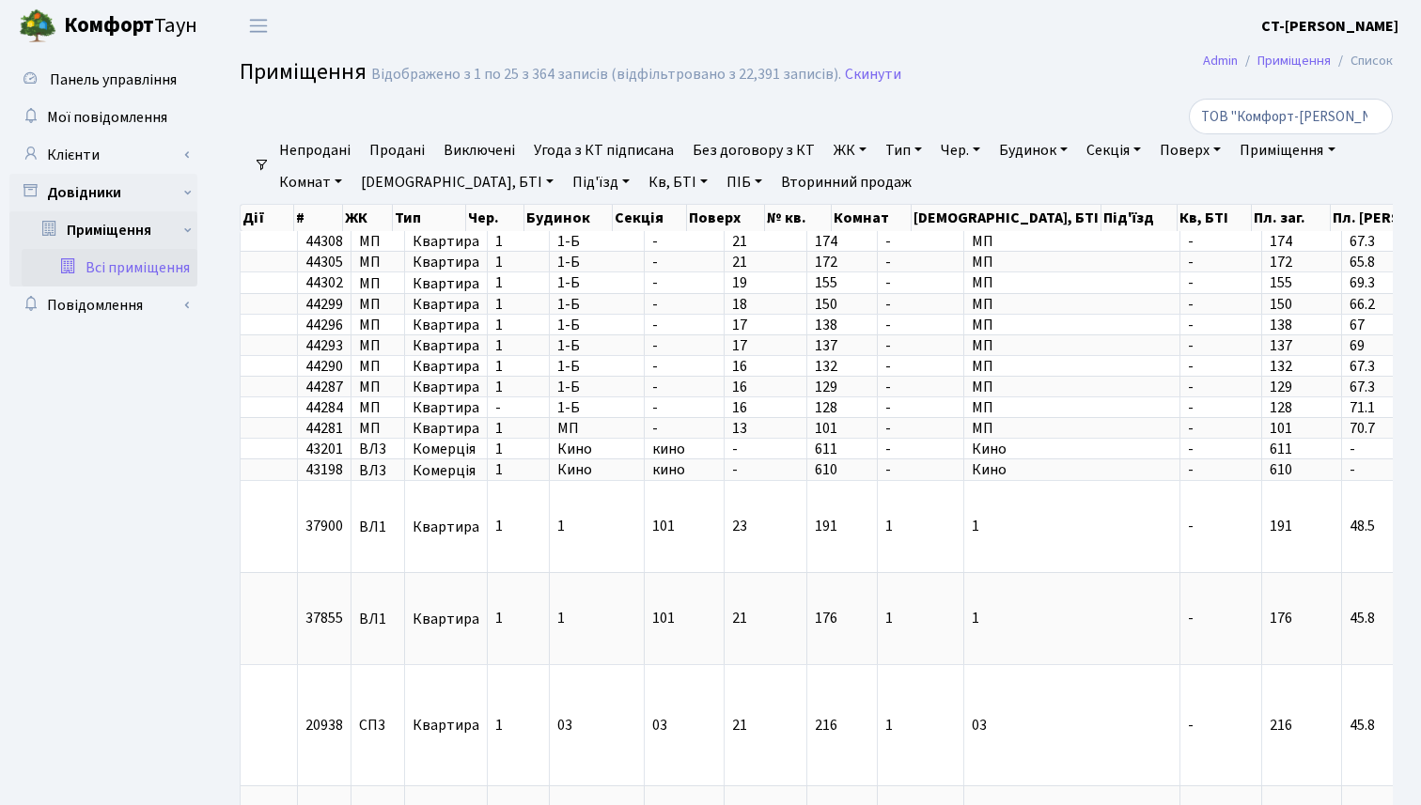
click at [852, 147] on link "ЖК" at bounding box center [850, 150] width 48 height 32
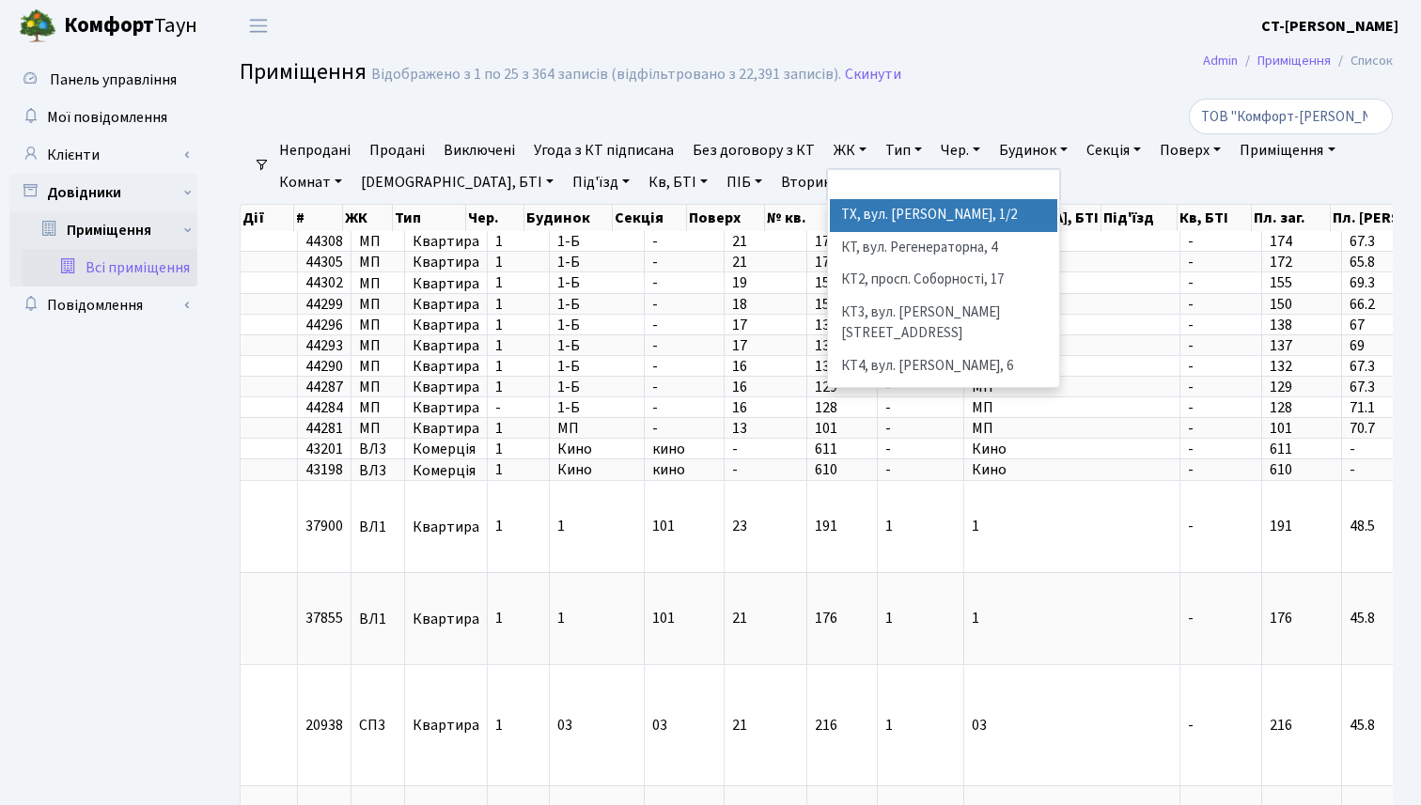
click at [911, 113] on div at bounding box center [618, 117] width 787 height 36
